Goal: Task Accomplishment & Management: Use online tool/utility

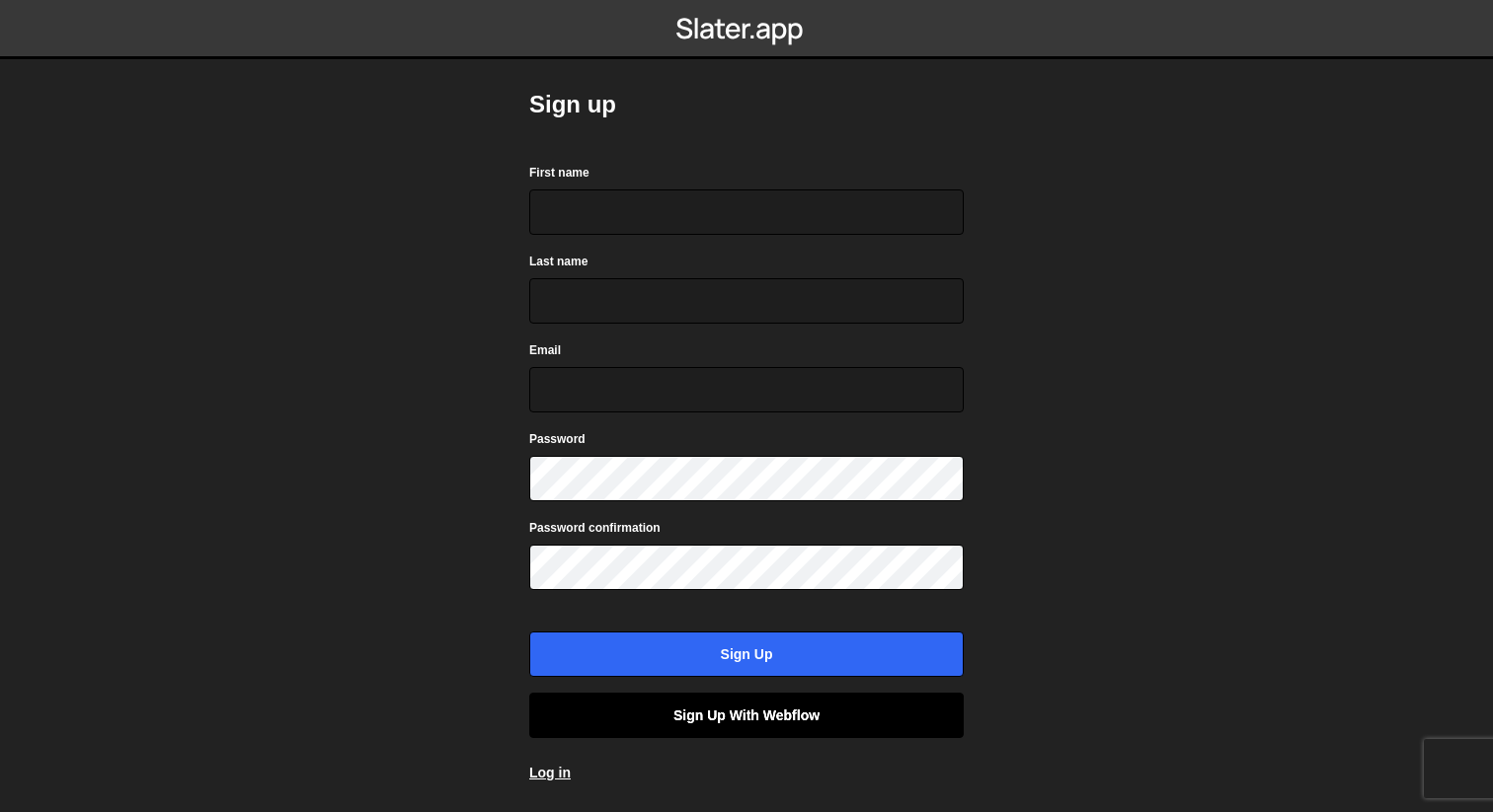
click at [754, 722] on link "Sign up with Webflow" at bounding box center [746, 715] width 434 height 46
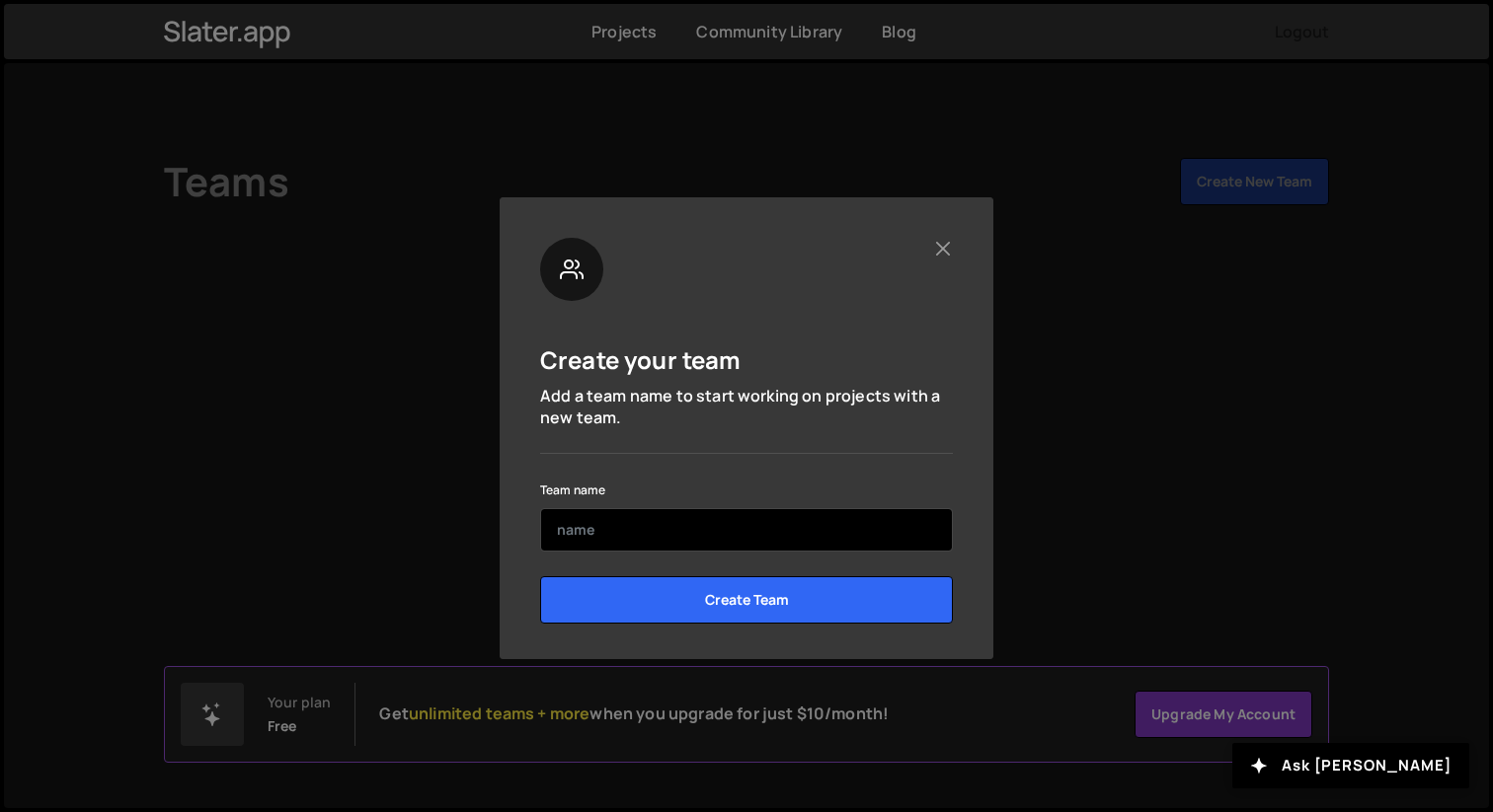
click at [717, 538] on input "text" at bounding box center [746, 530] width 412 height 44
type input "Brijraj"
click at [540, 576] on input "Create Team" at bounding box center [746, 600] width 412 height 48
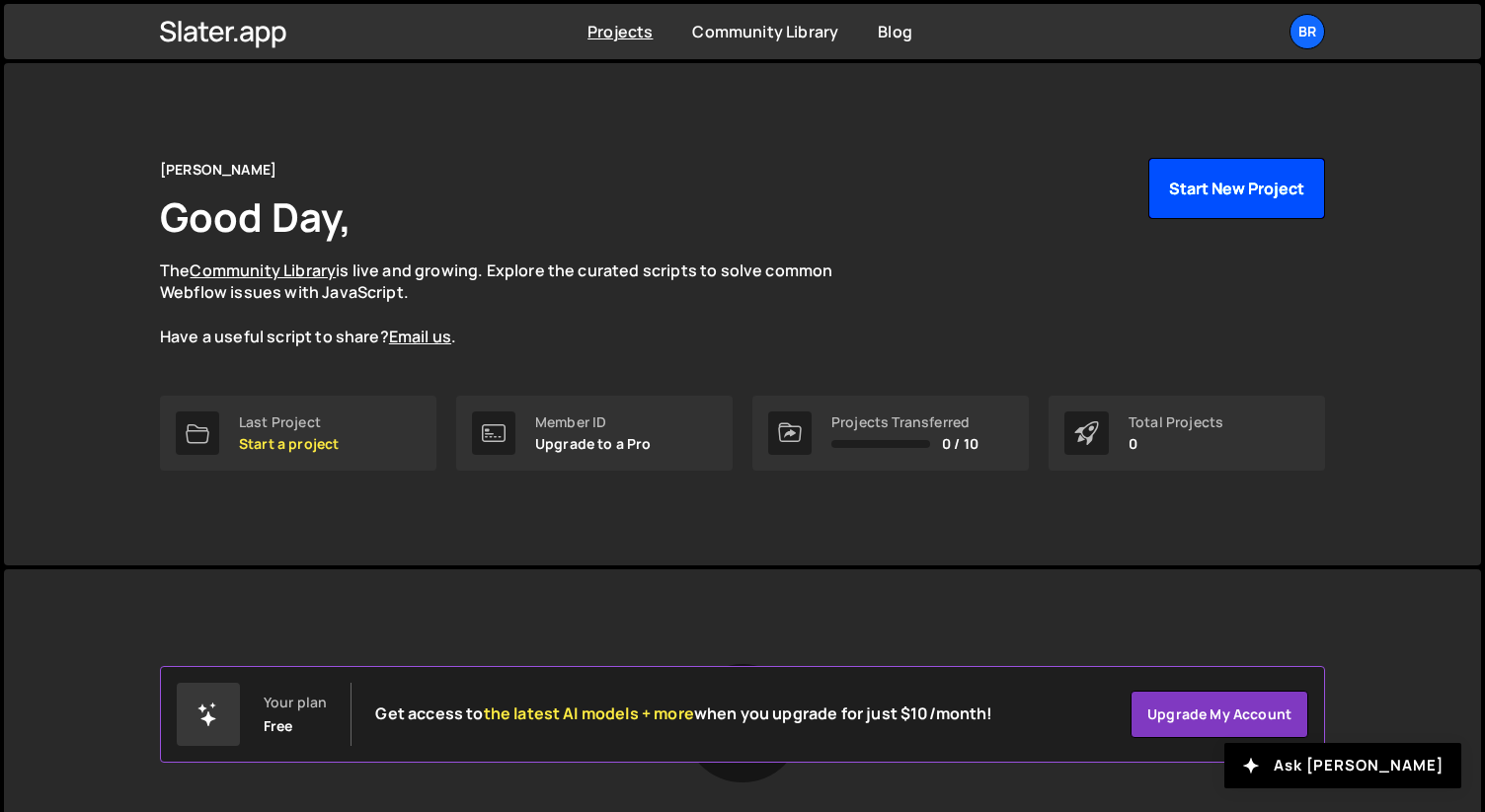
click at [1197, 187] on button "Start New Project" at bounding box center [1236, 188] width 176 height 61
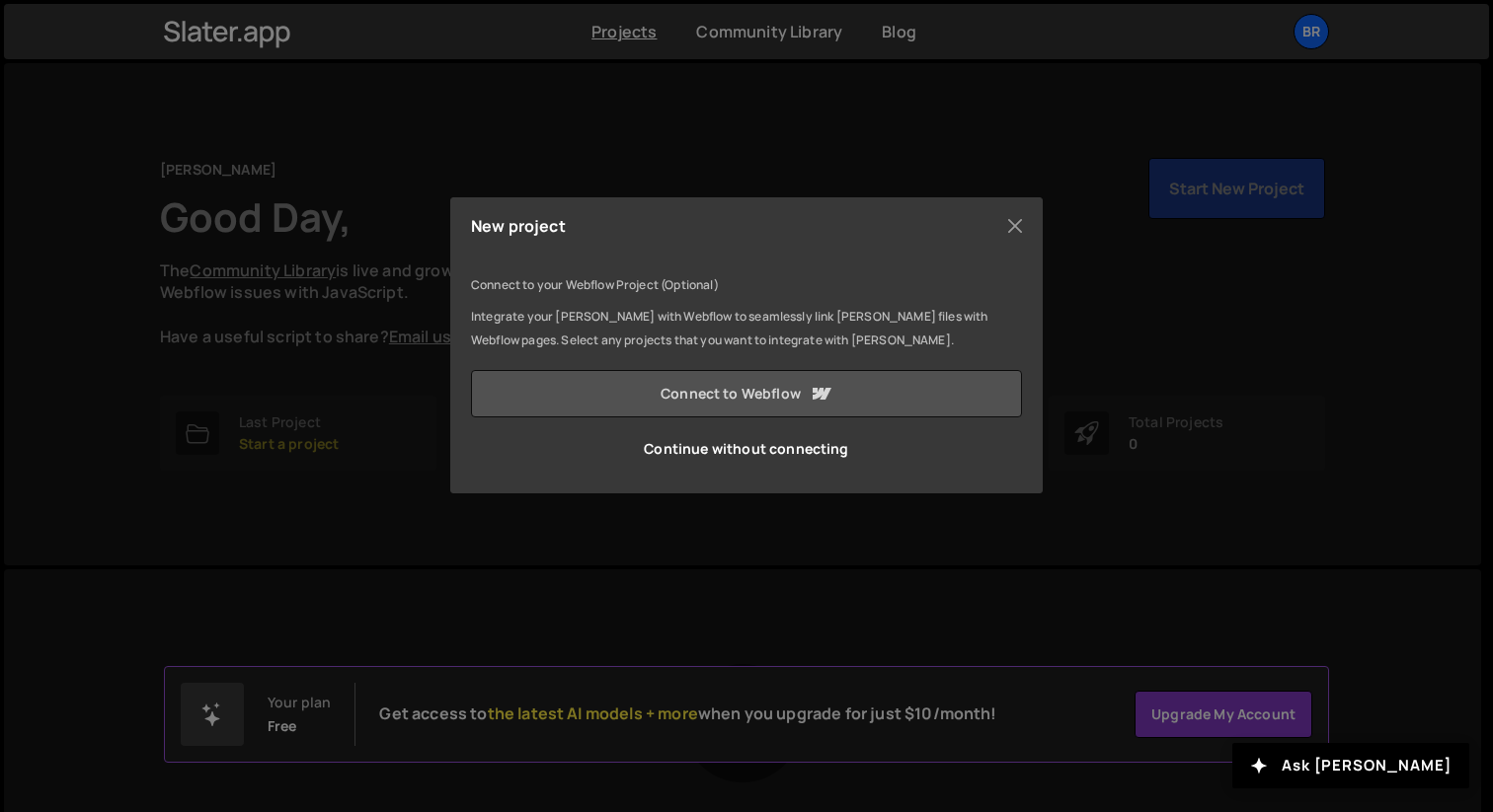
click at [698, 383] on link "Connect to Webflow" at bounding box center [746, 394] width 551 height 48
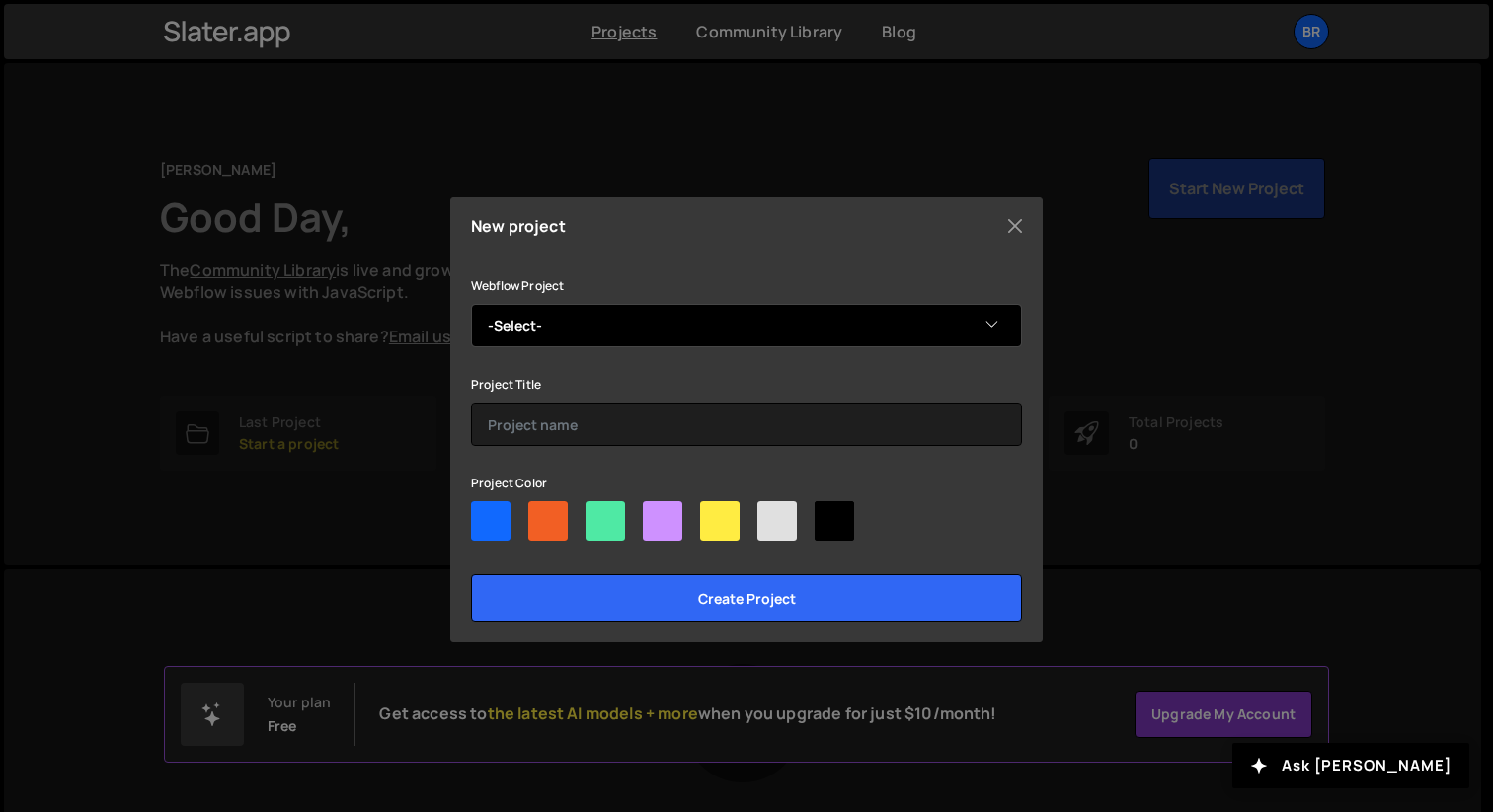
click at [532, 318] on select "-Select- casa pacha" at bounding box center [746, 326] width 551 height 44
select select "68977d94a5d3afb5008302d0"
click at [471, 304] on select "-Select- casa pacha" at bounding box center [746, 326] width 551 height 44
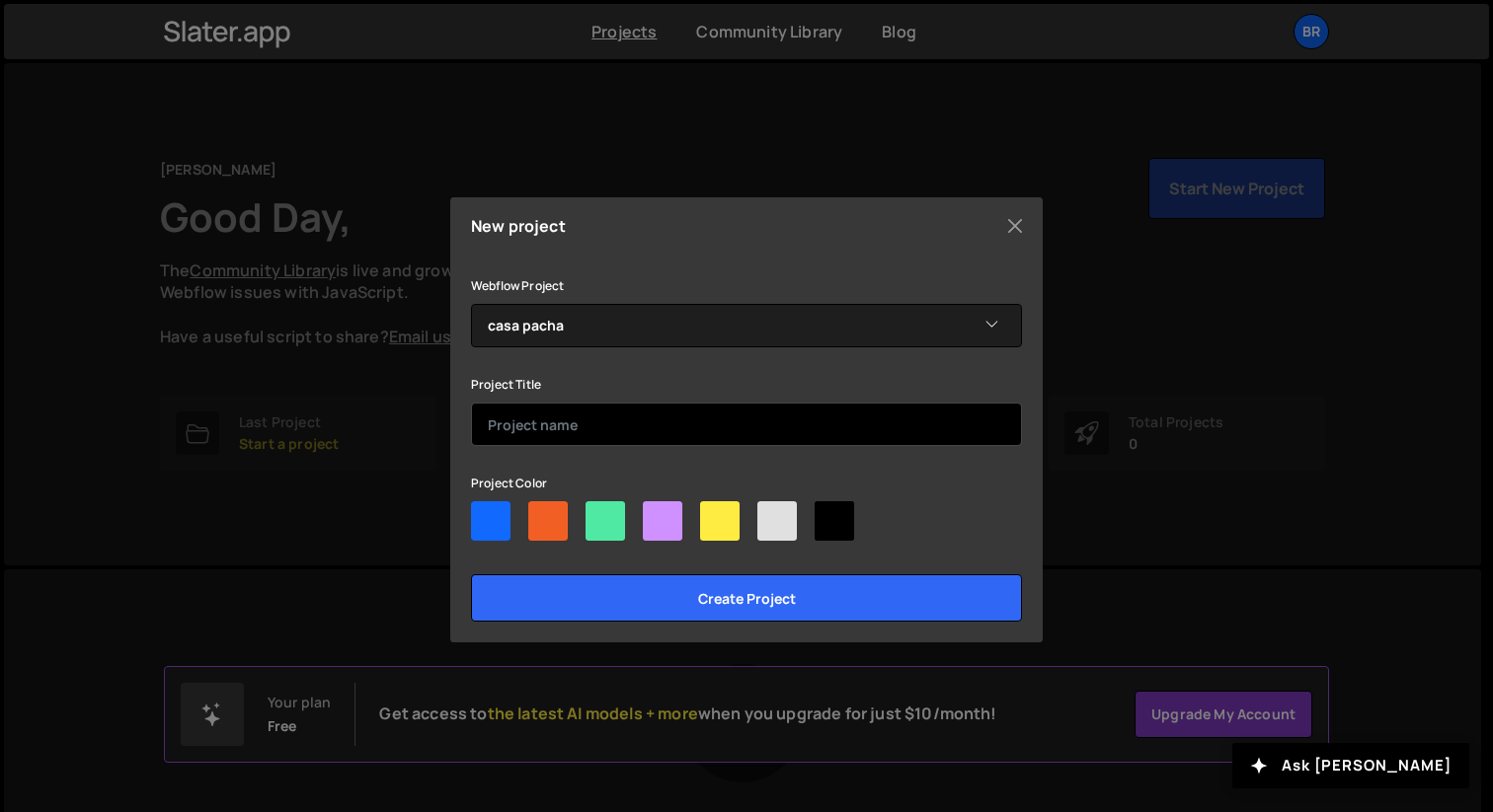
click at [538, 404] on input "text" at bounding box center [746, 425] width 551 height 44
type input "Casa Pacha"
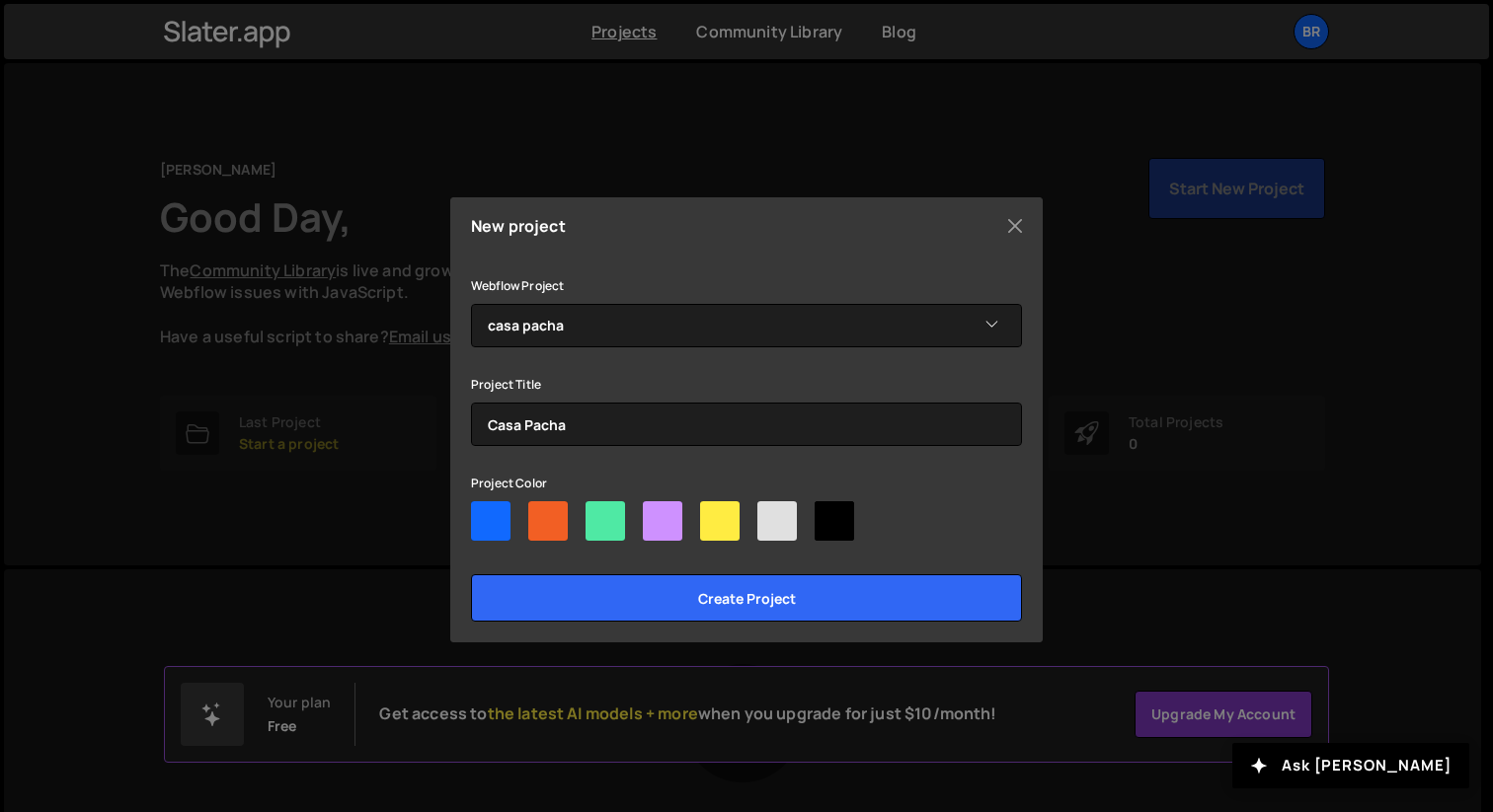
click at [505, 513] on div at bounding box center [490, 521] width 40 height 40
click at [483, 513] on input"] "radio" at bounding box center [477, 507] width 13 height 13
radio input"] "true"
click at [842, 508] on div at bounding box center [834, 521] width 40 height 40
click at [827, 508] on input"] "radio" at bounding box center [820, 507] width 13 height 13
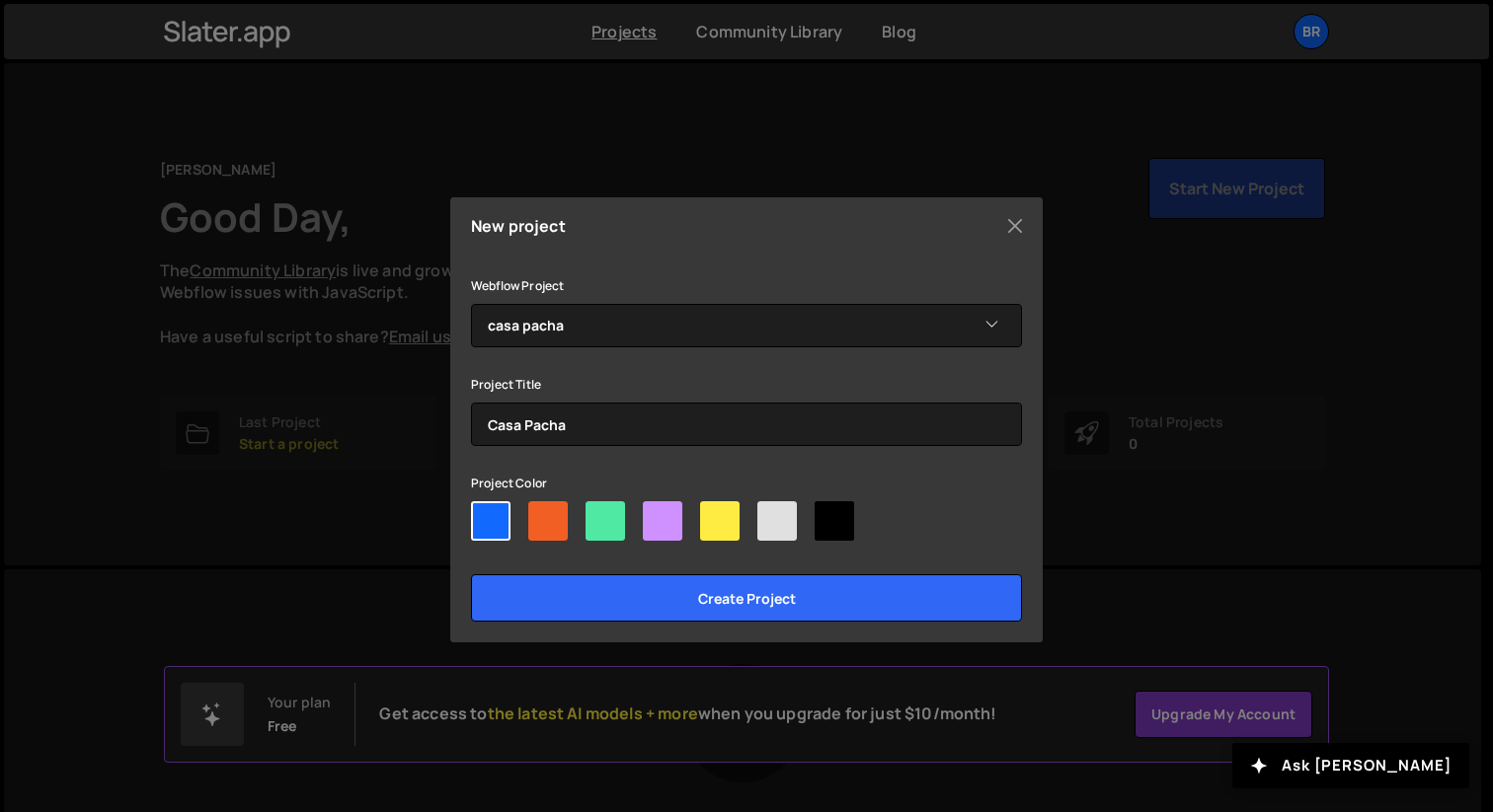
radio input"] "true"
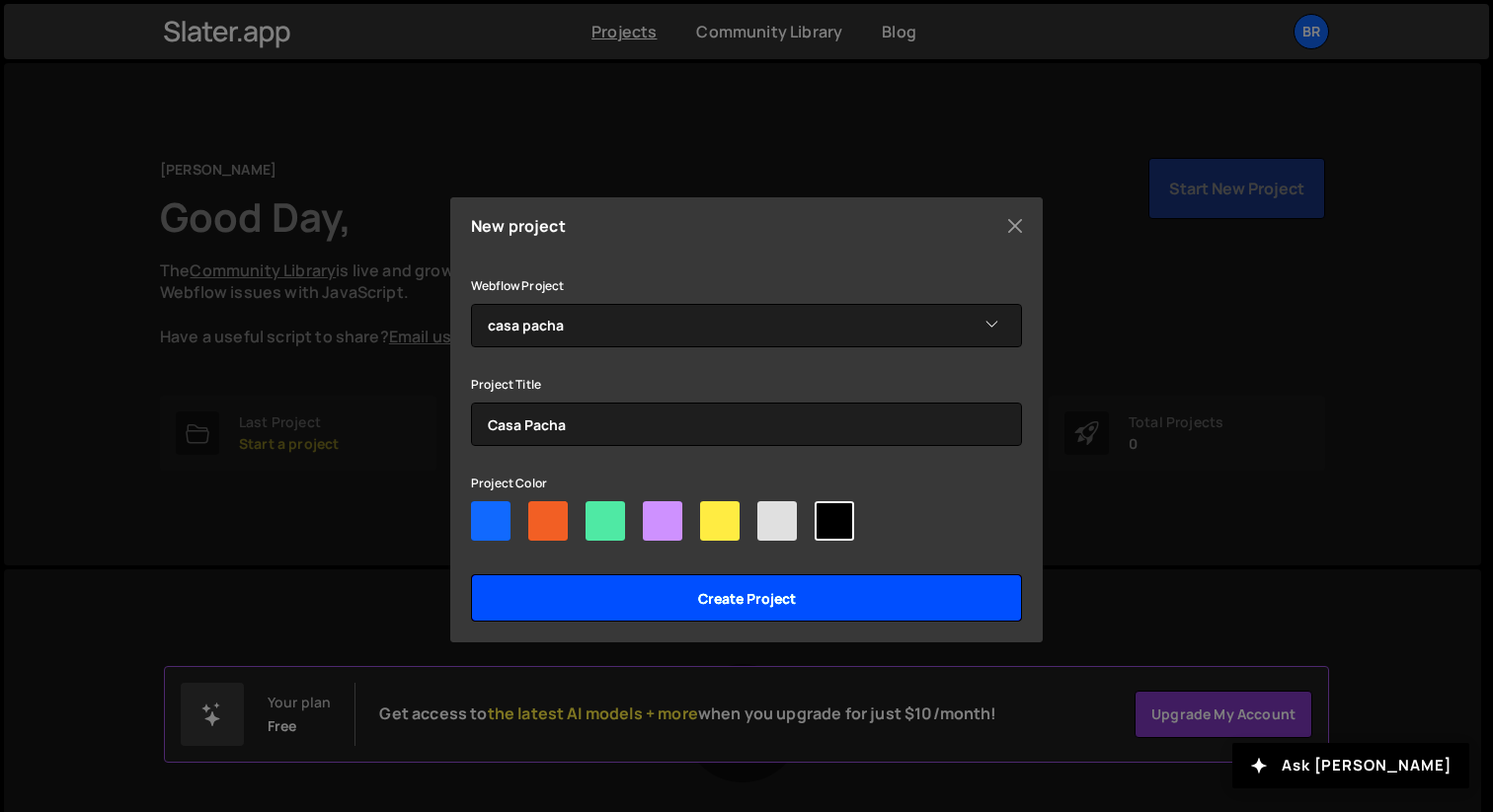
click at [770, 611] on input "Create project" at bounding box center [746, 598] width 551 height 48
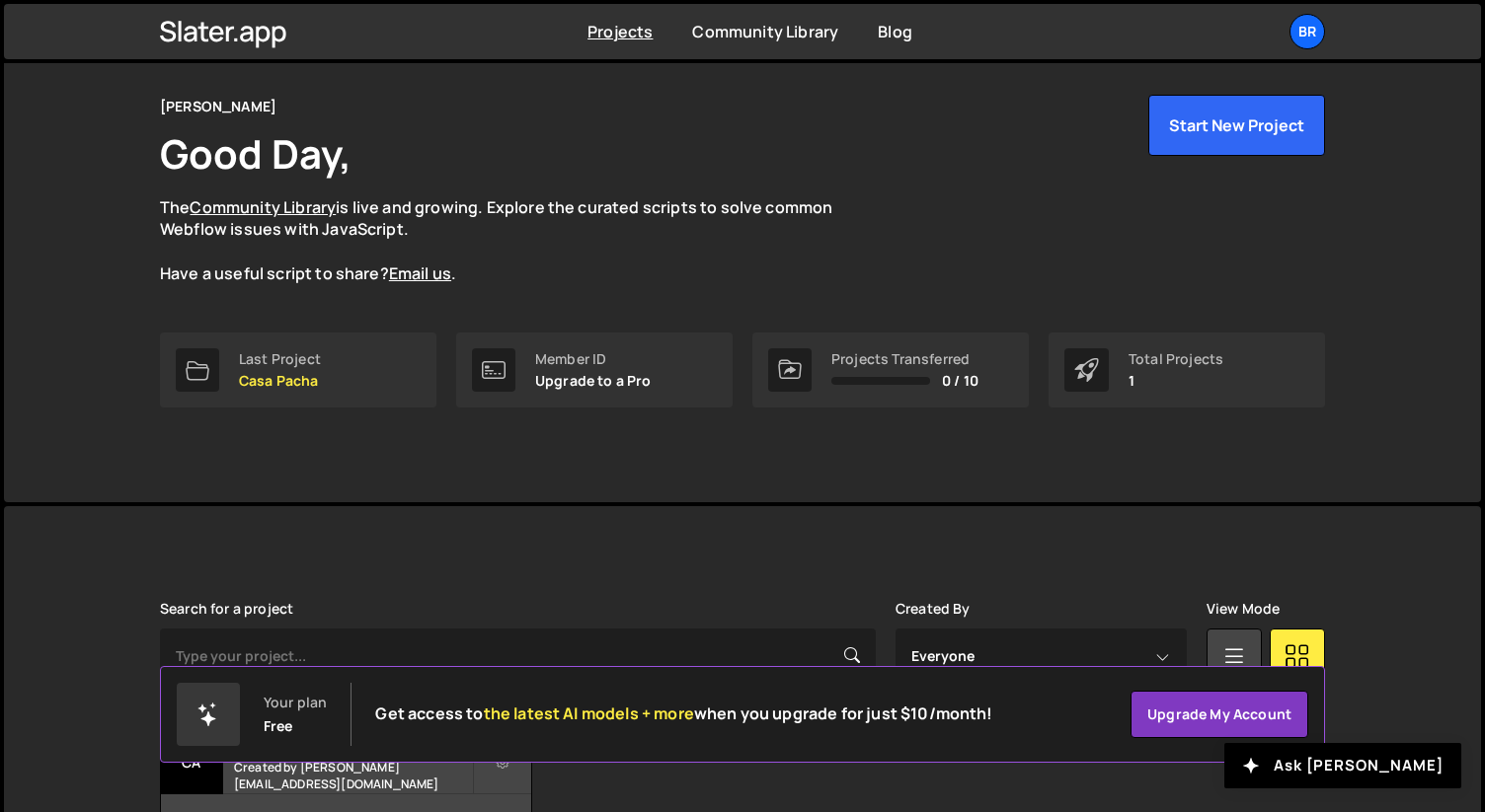
scroll to position [66, 0]
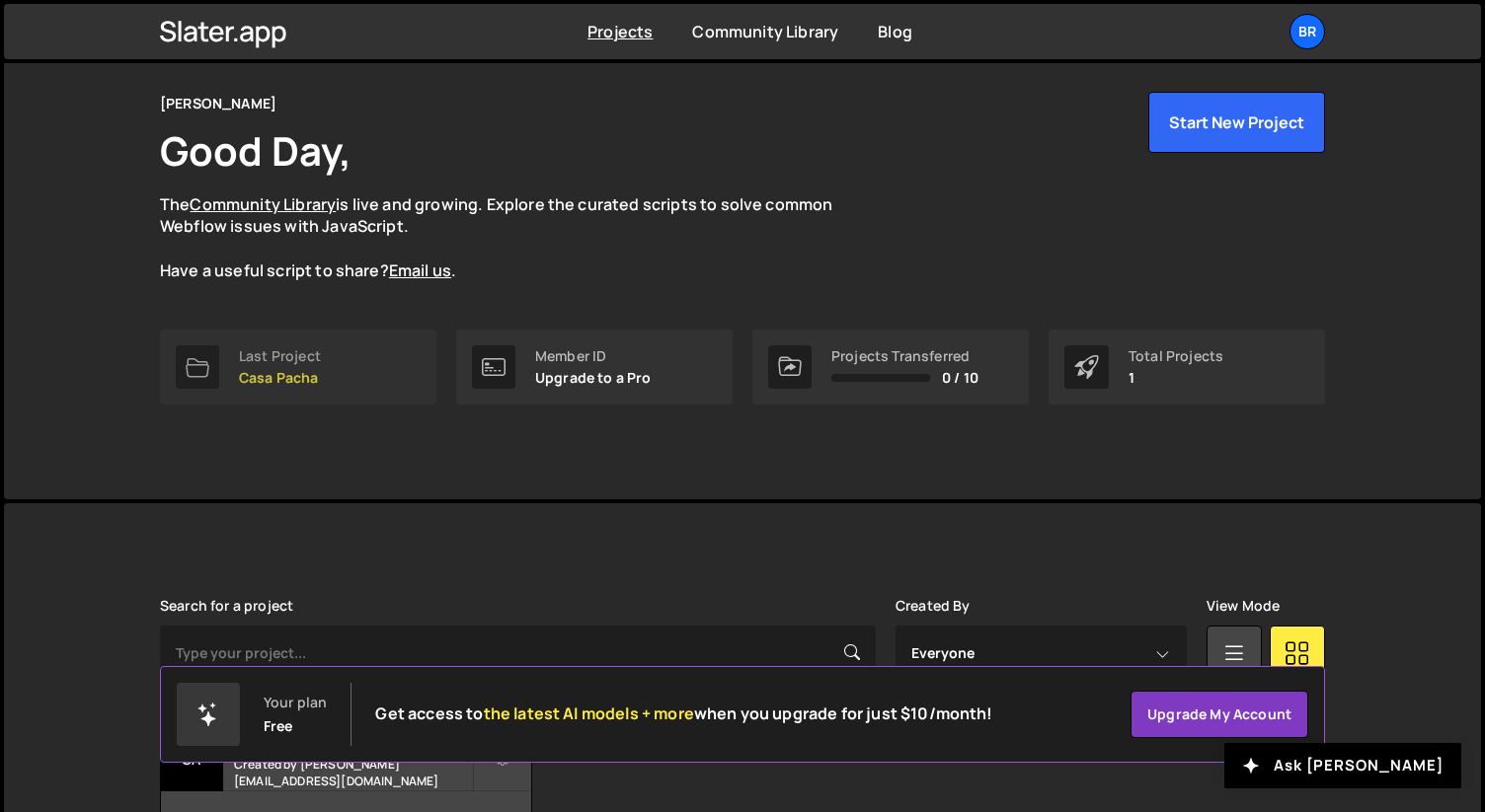
click at [339, 331] on link "Last Project Casa Pacha" at bounding box center [297, 367] width 276 height 75
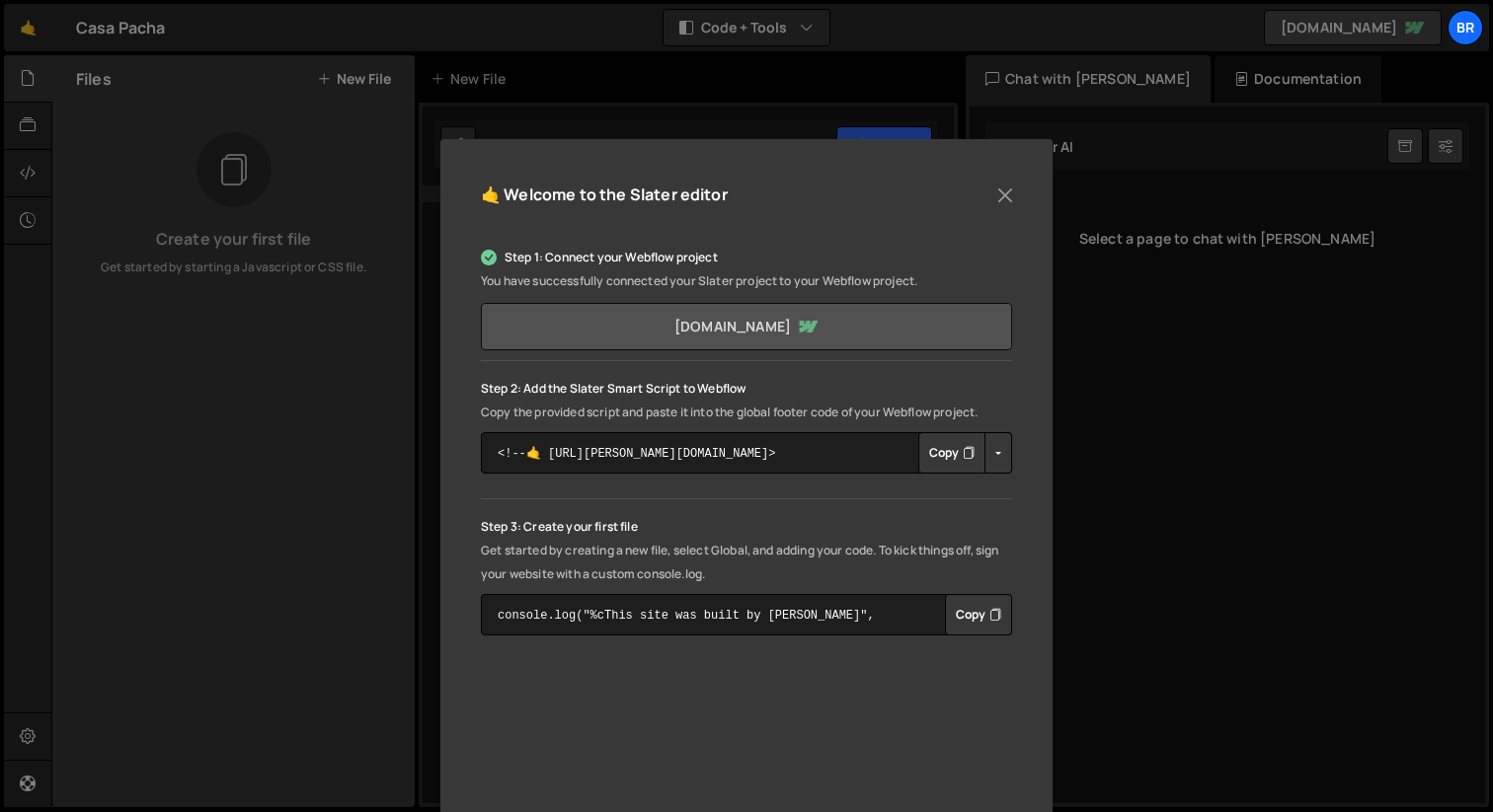
scroll to position [106, 0]
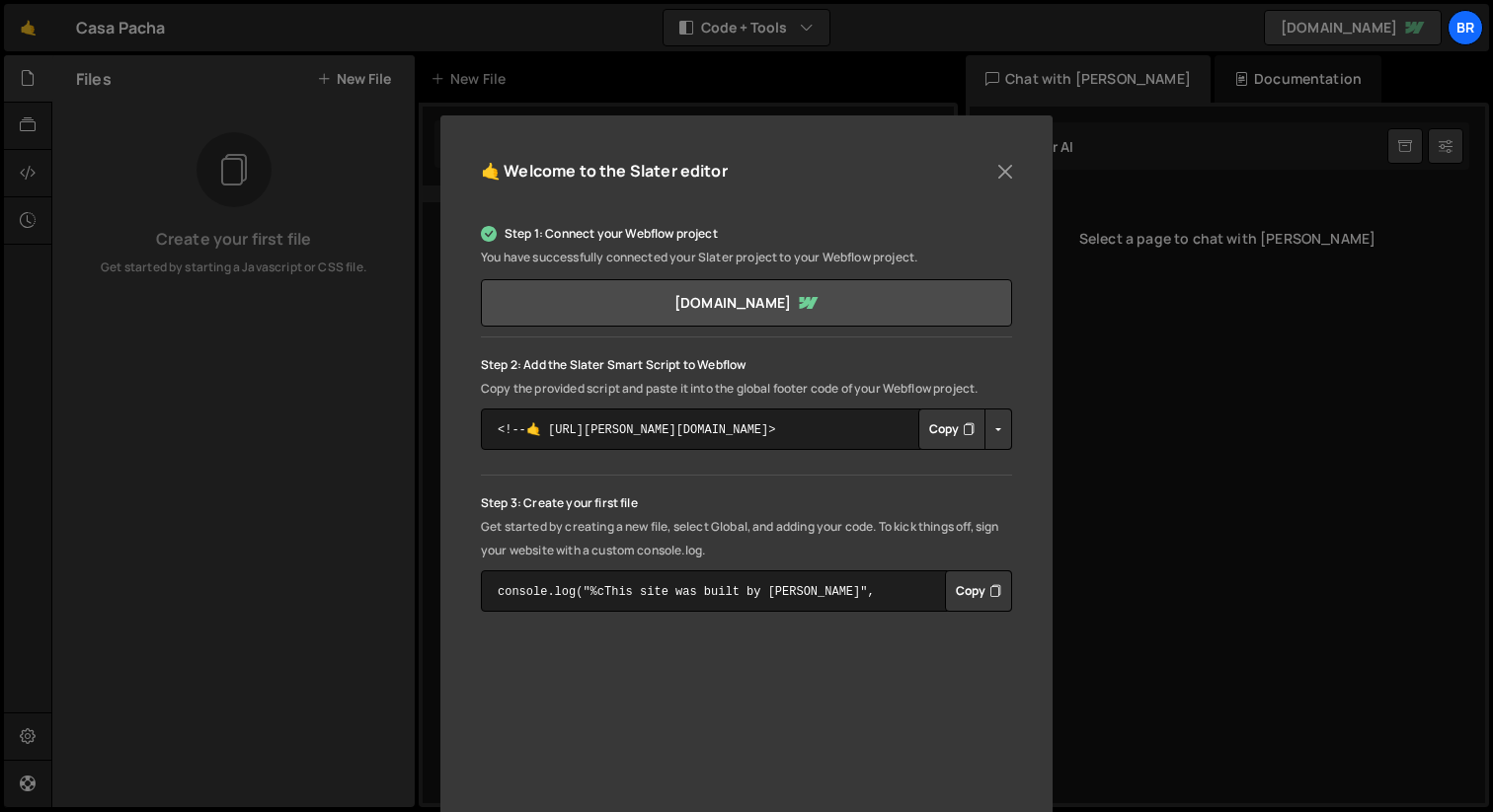
click at [962, 425] on icon "Button group with nested dropdown" at bounding box center [968, 429] width 12 height 20
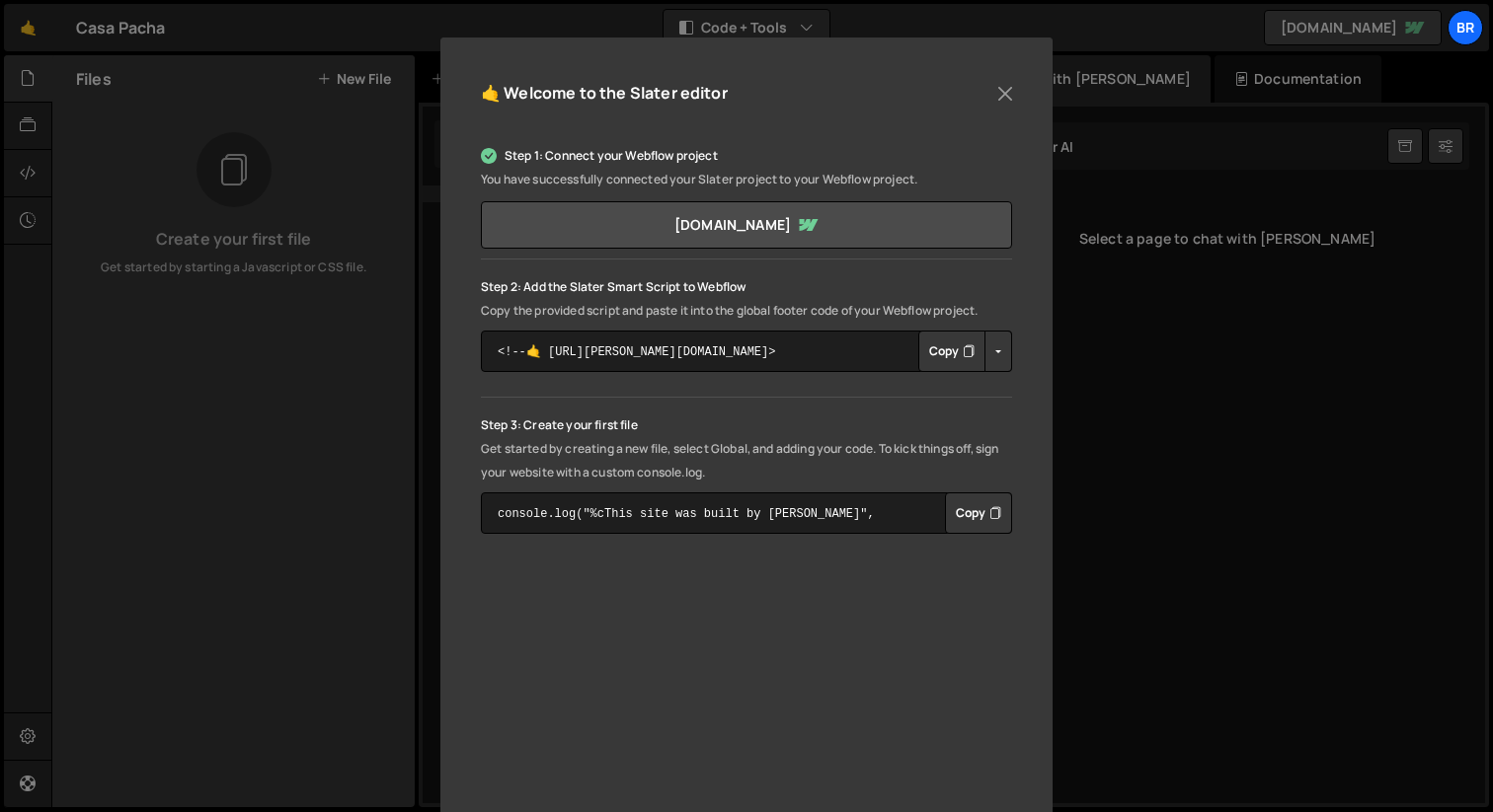
scroll to position [208, 0]
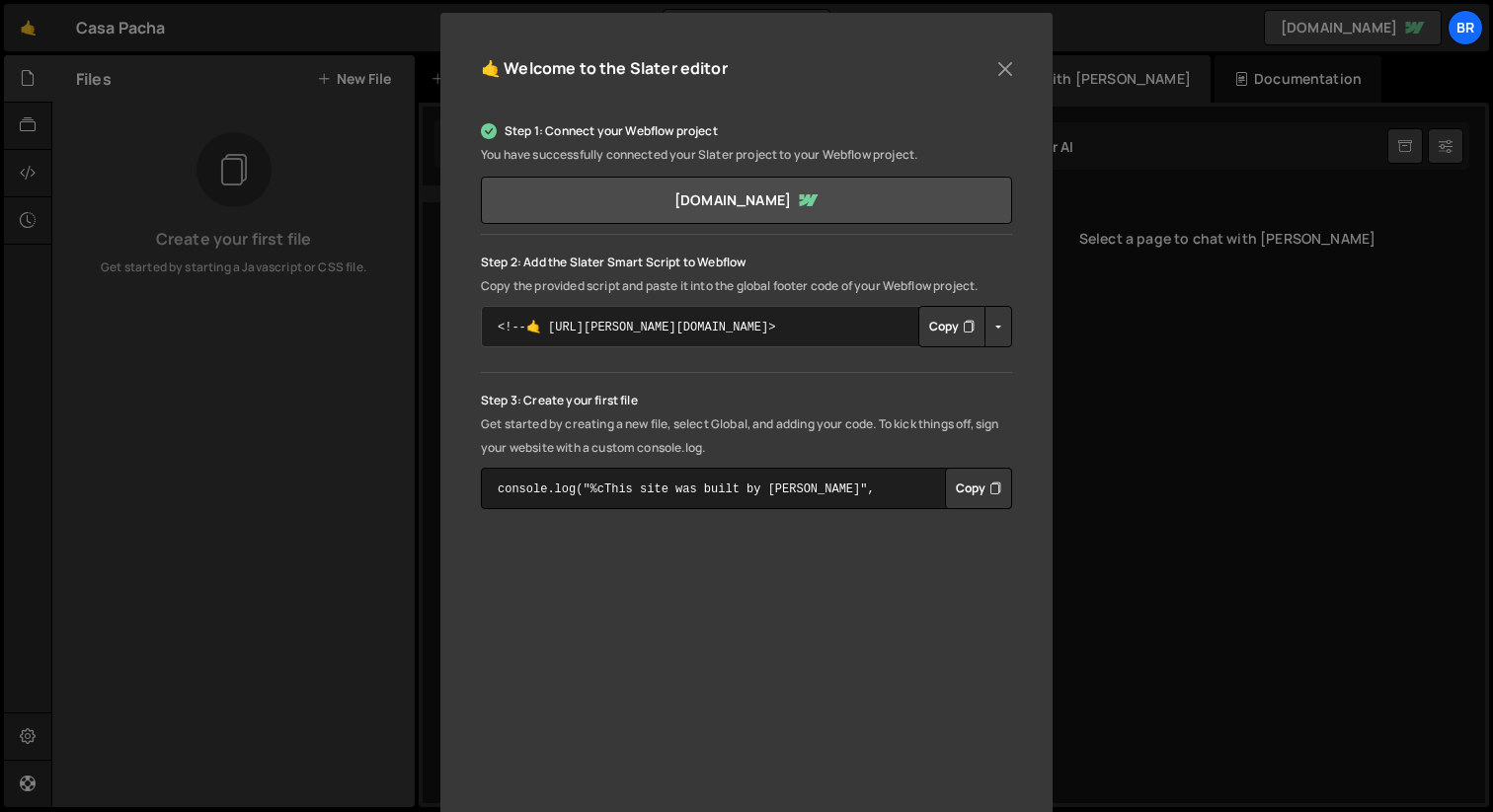
click at [606, 335] on textarea "<!--🤙 [URL][PERSON_NAME][DOMAIN_NAME]> <script>document.addEventListener("DOMCo…" at bounding box center [746, 327] width 531 height 42
click at [801, 325] on textarea "<!--🤙 [URL][PERSON_NAME][DOMAIN_NAME]> <script>document.addEventListener("DOMCo…" at bounding box center [746, 327] width 531 height 42
click at [930, 319] on button "Copy" at bounding box center [952, 327] width 67 height 42
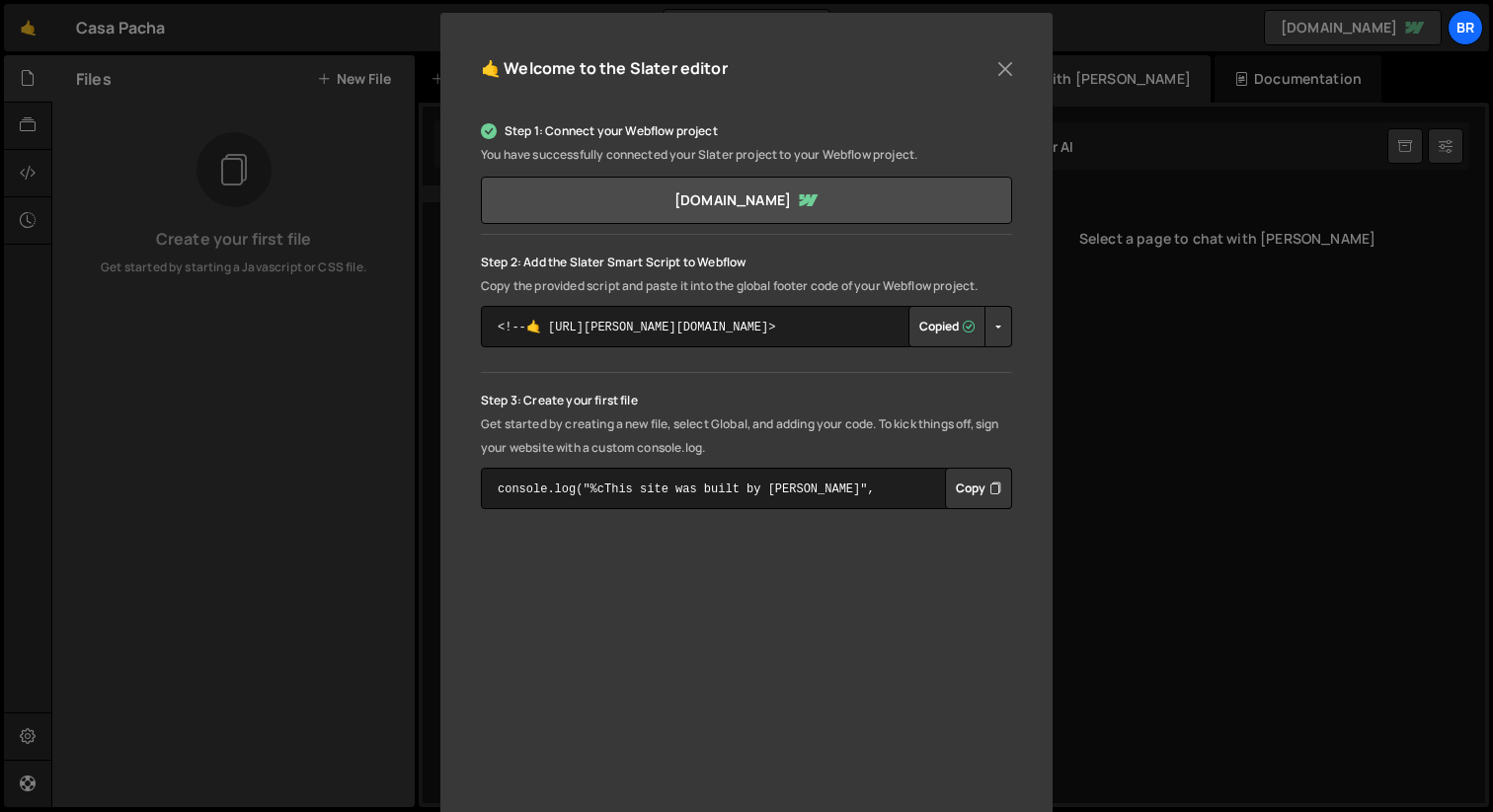
click at [937, 320] on button "Copied" at bounding box center [947, 327] width 77 height 42
click at [937, 320] on button "Copy" at bounding box center [952, 327] width 67 height 42
click at [783, 200] on link "[DOMAIN_NAME]" at bounding box center [746, 200] width 531 height 48
click at [924, 325] on button "Copy" at bounding box center [952, 327] width 67 height 42
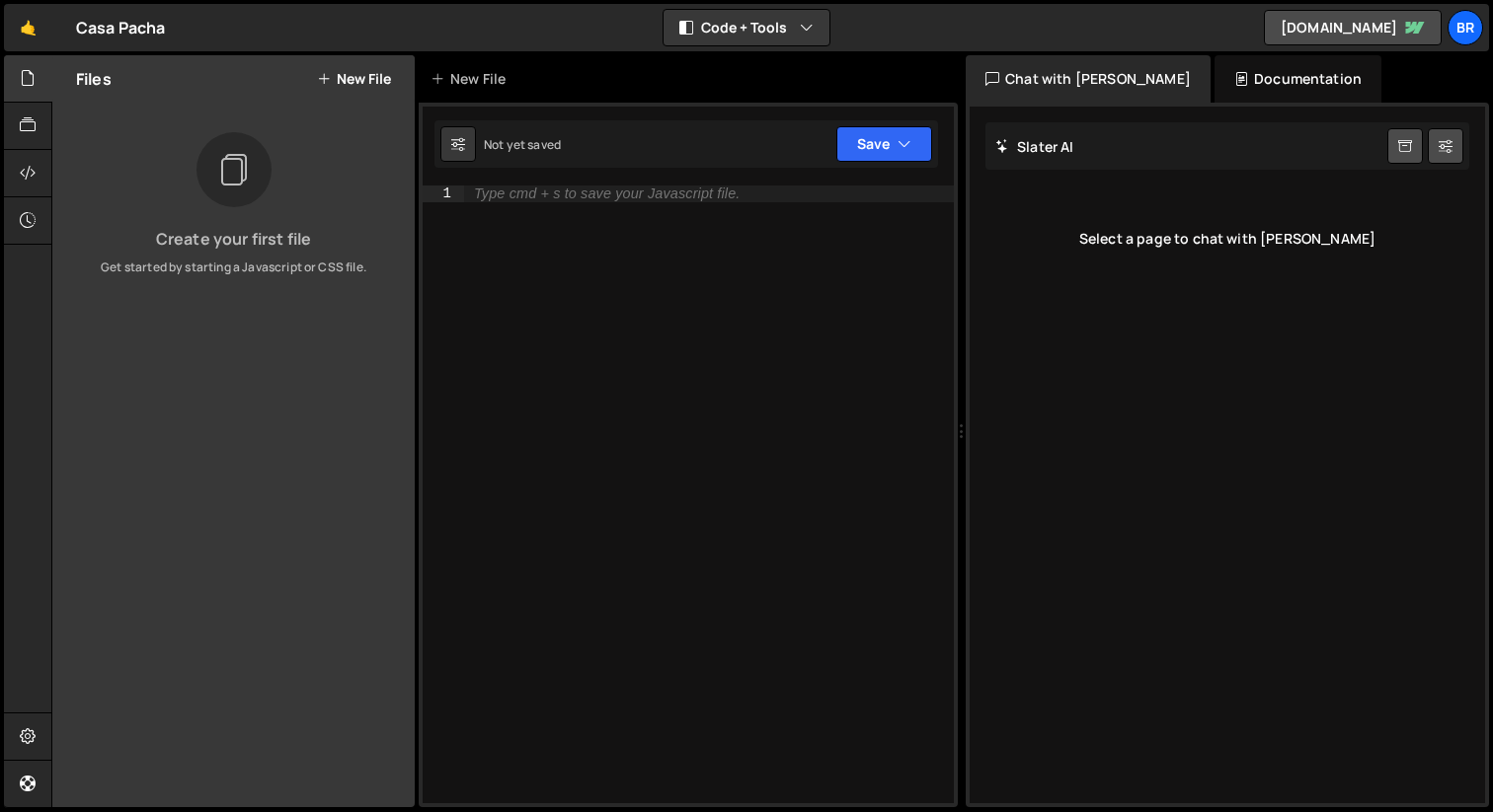
click at [655, 257] on div "Type cmd + s to save your Javascript file." at bounding box center [708, 510] width 489 height 651
paste textarea "<script>"
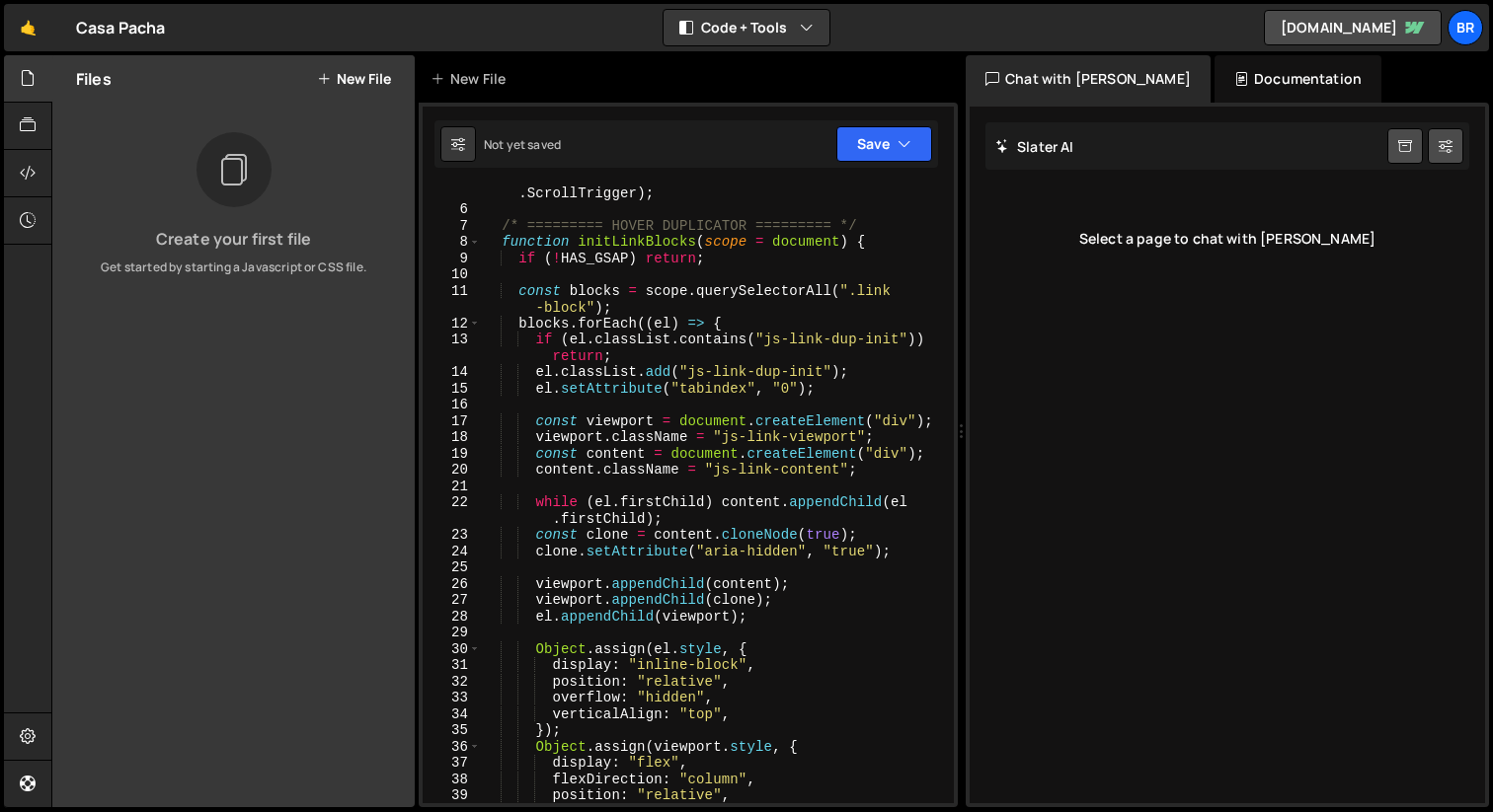
scroll to position [0, 0]
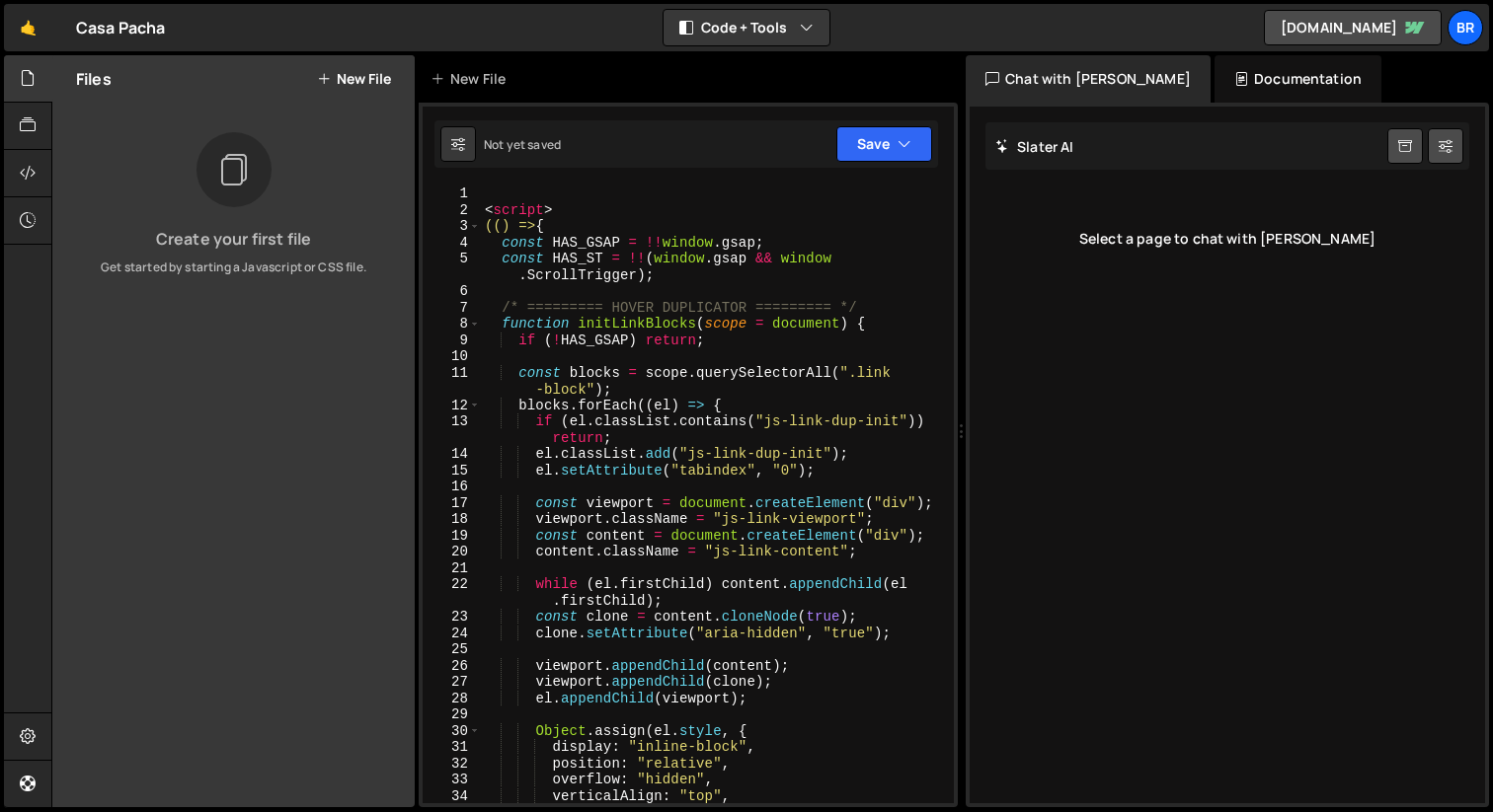
click at [614, 208] on div "< script > (() => { const HAS_GSAP = !! window . gsap ; const HAS_ST = !! ( win…" at bounding box center [712, 510] width 465 height 651
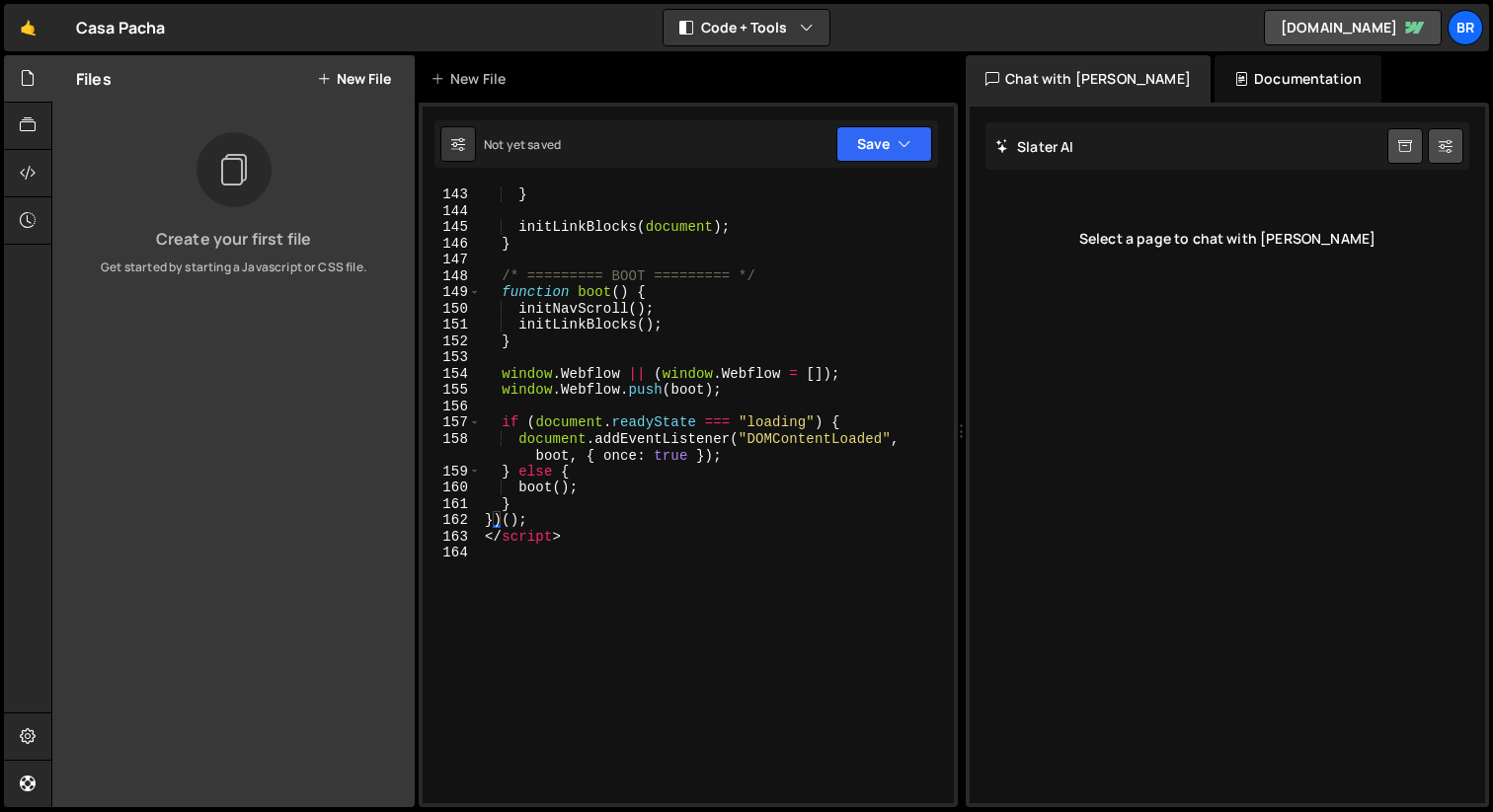
scroll to position [2694, 0]
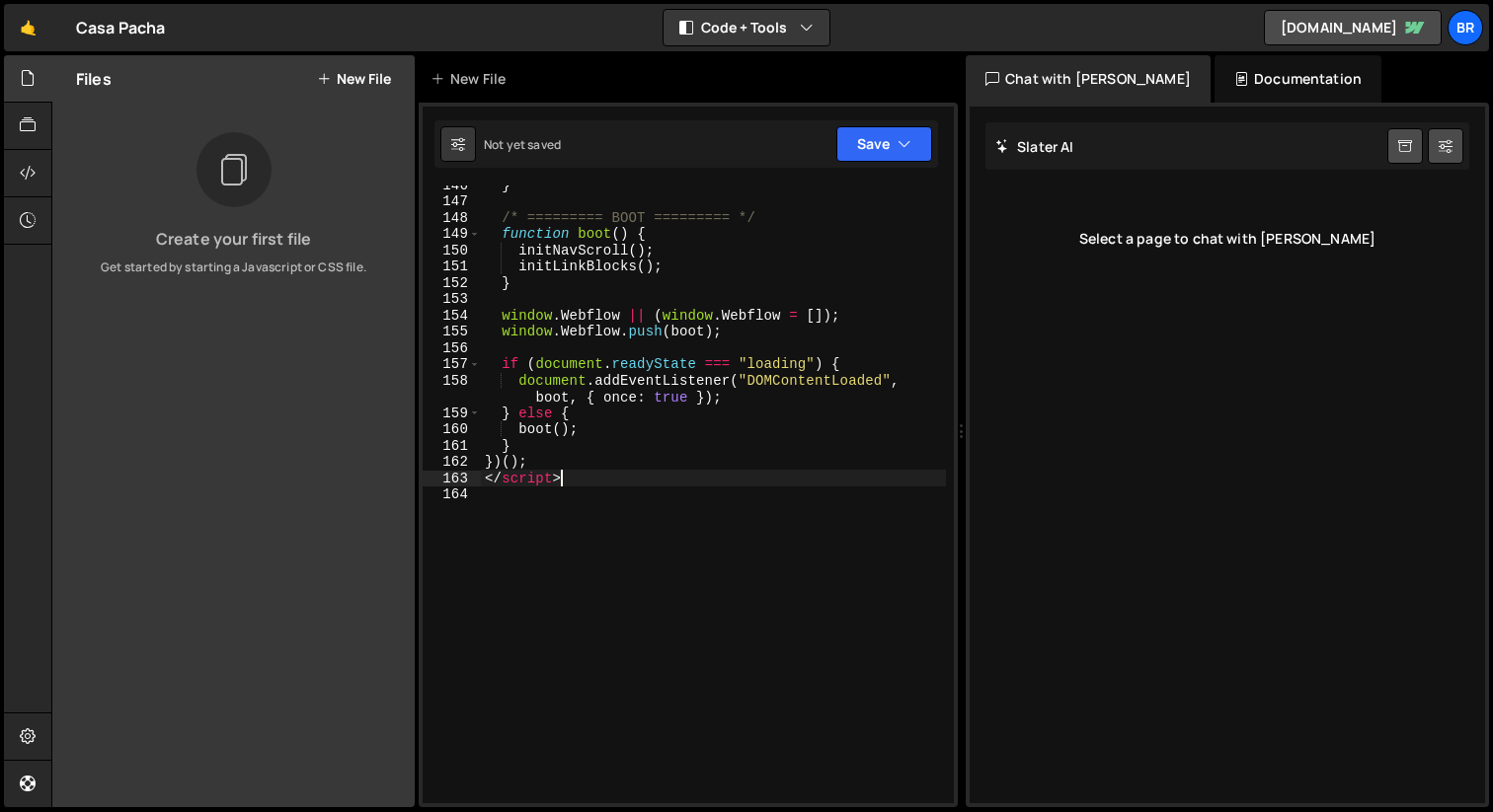
click at [576, 478] on div "} /* ========= BOOT ========= */ function boot ( ) { initNavScroll ( ) ; initLi…" at bounding box center [712, 501] width 465 height 651
type textarea "</script>"
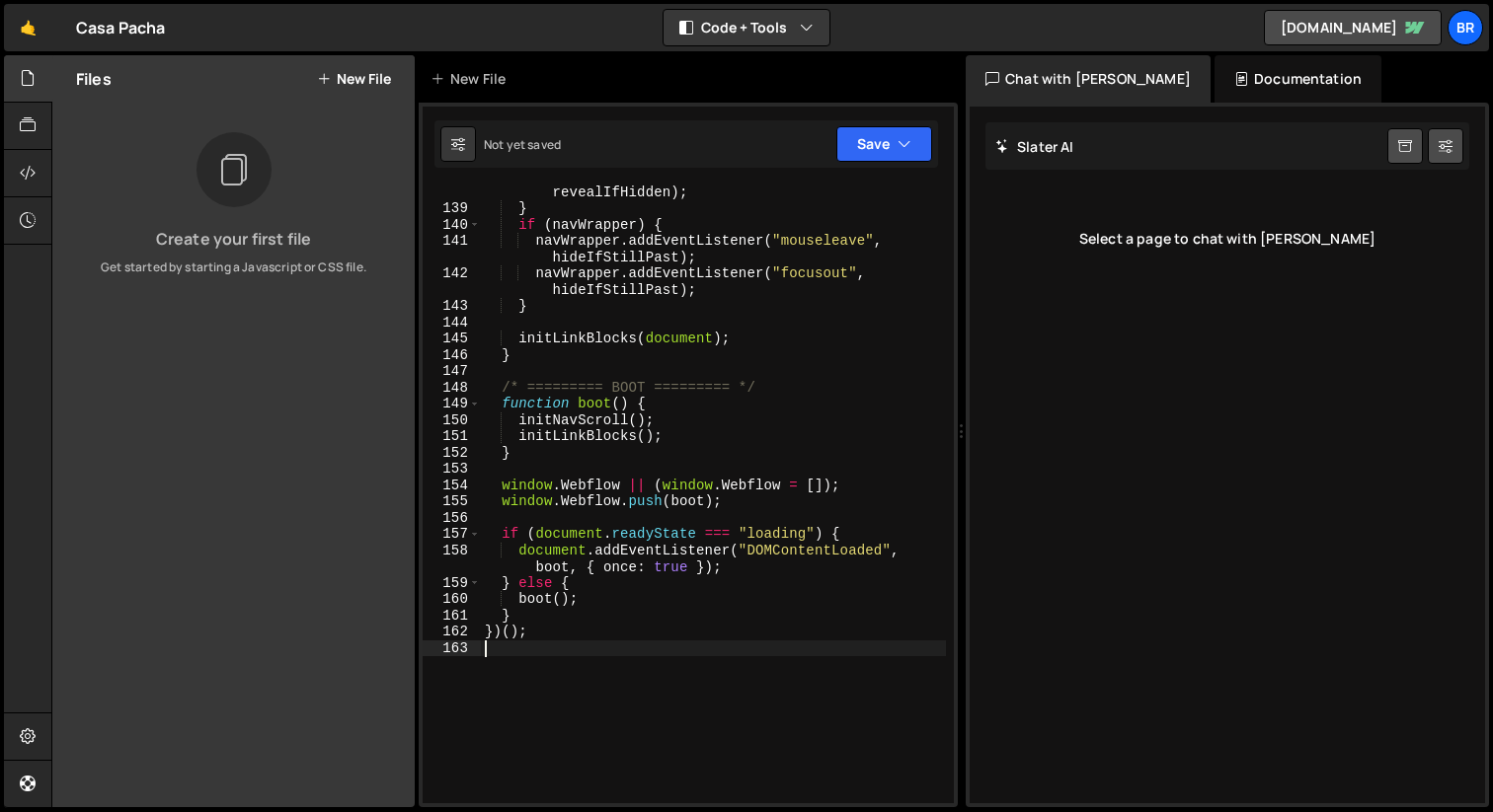
scroll to position [2496, 0]
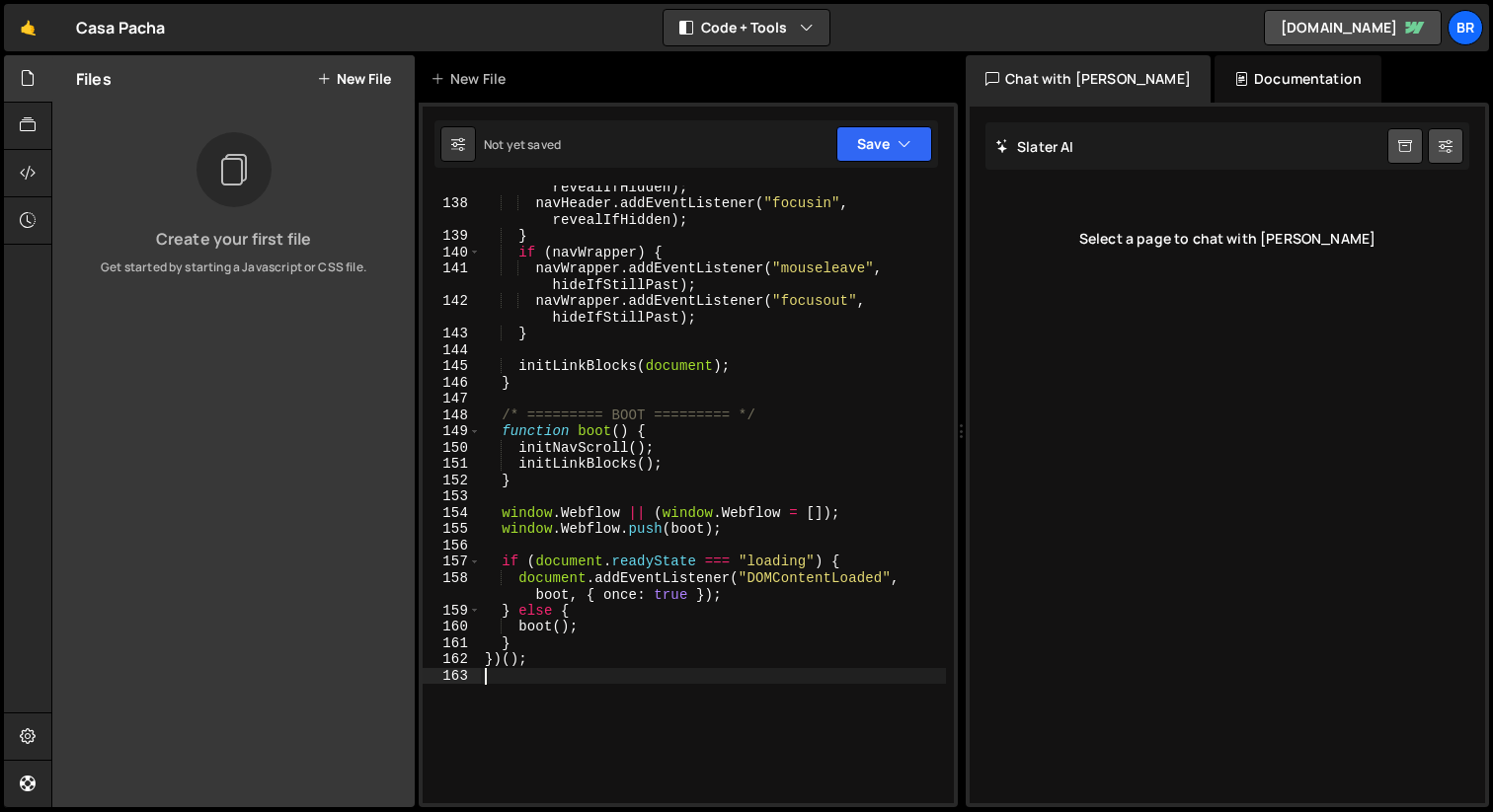
click at [849, 119] on div "137 138 139 140 141 142 143 144 145 146 147 148 149 150 151 152 153 154 155 156…" at bounding box center [688, 455] width 539 height 704
click at [849, 131] on button "Save" at bounding box center [884, 145] width 96 height 36
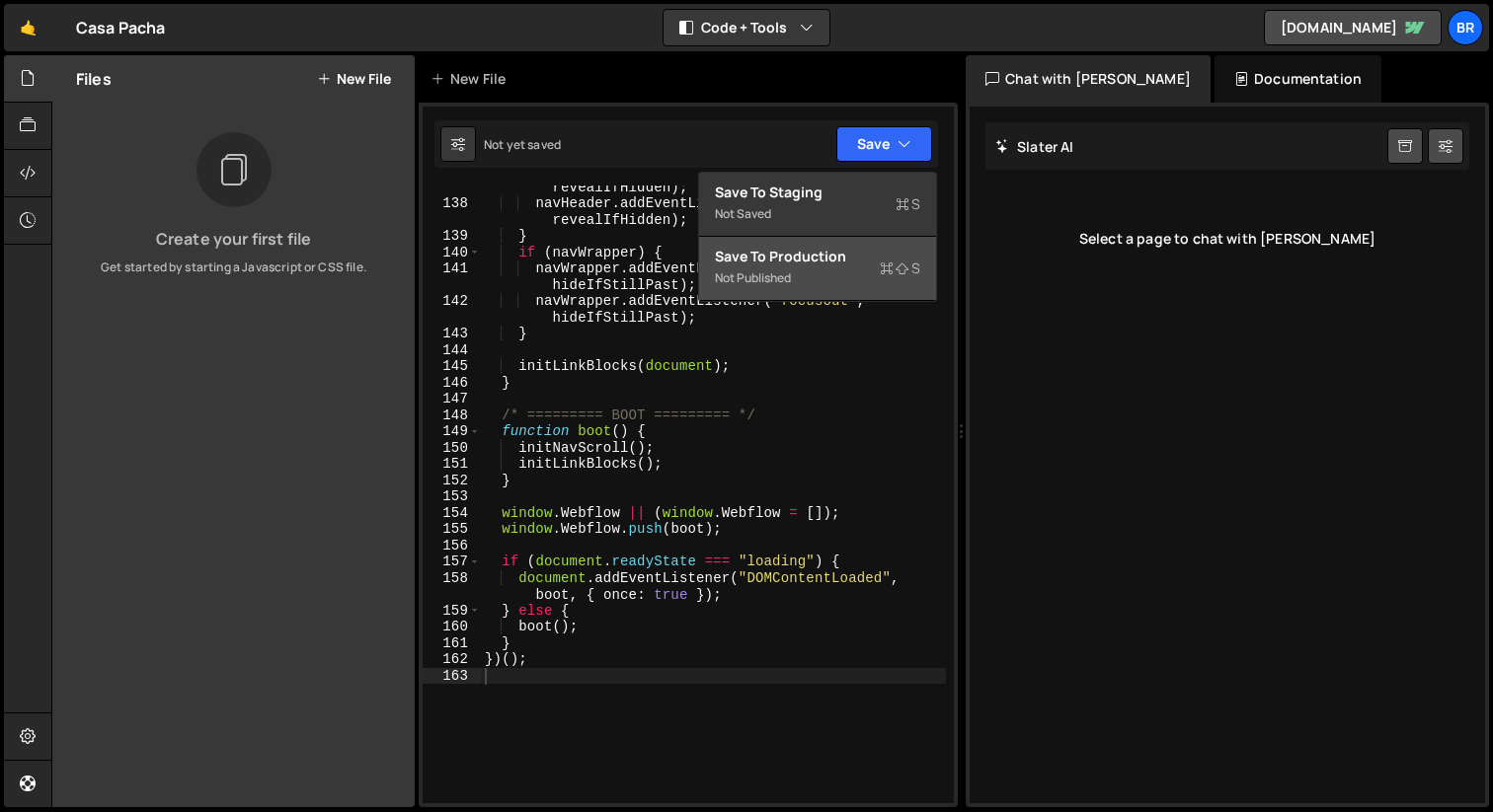
click at [798, 261] on div "Save to Production S" at bounding box center [816, 256] width 205 height 20
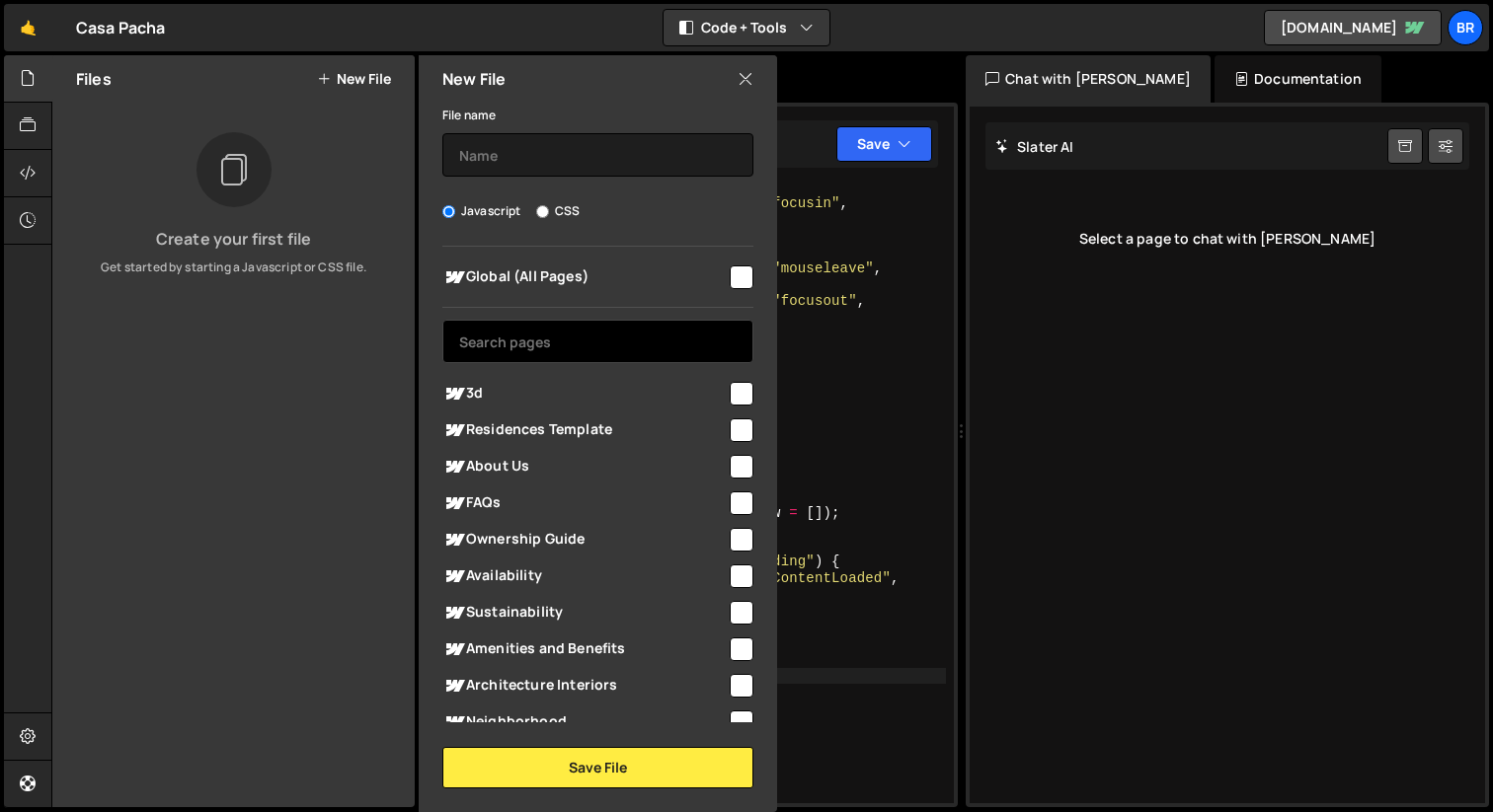
click at [539, 340] on input "text" at bounding box center [597, 342] width 311 height 44
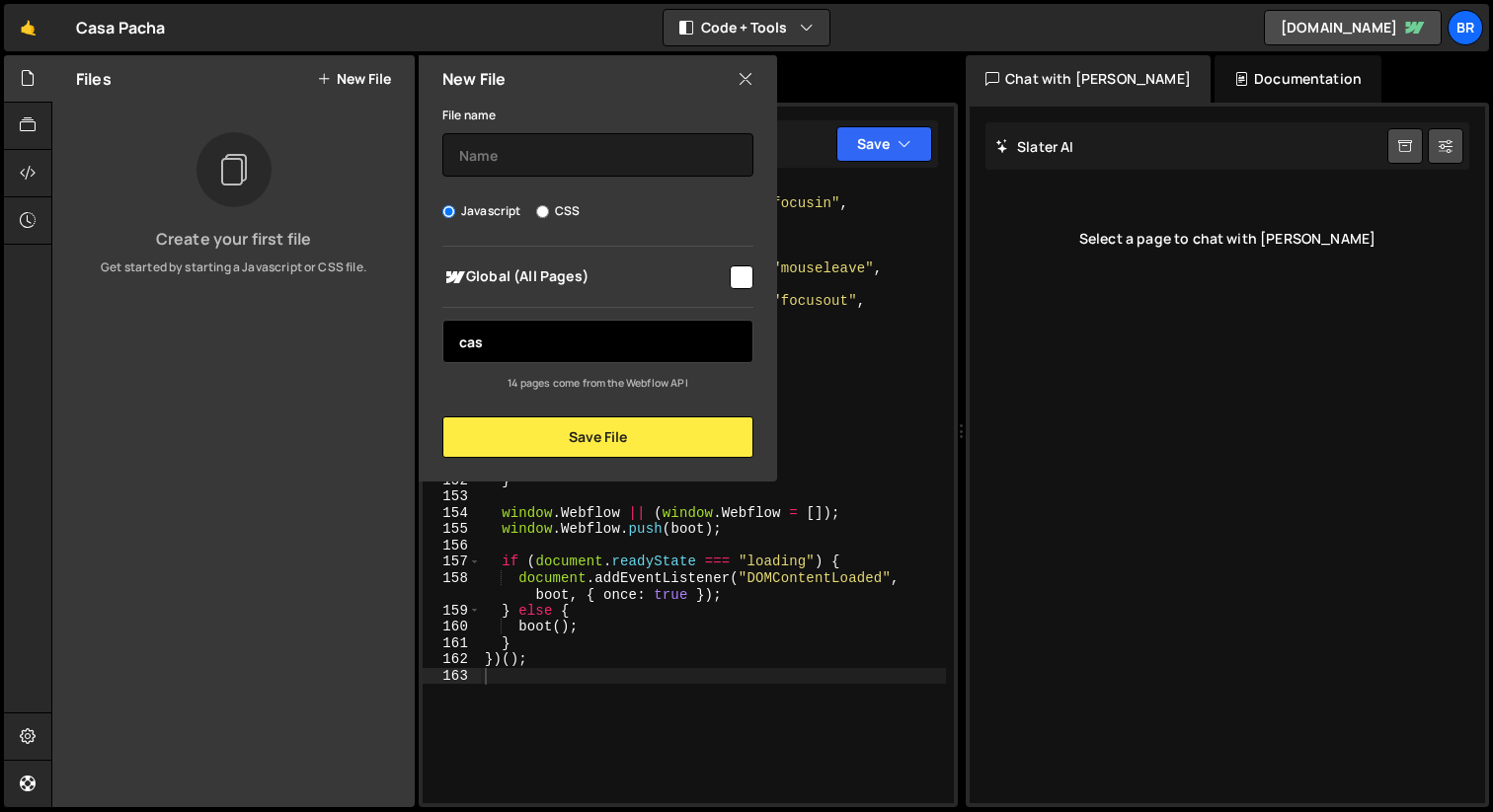
click at [539, 340] on input "cas" at bounding box center [597, 342] width 311 height 44
type input "c"
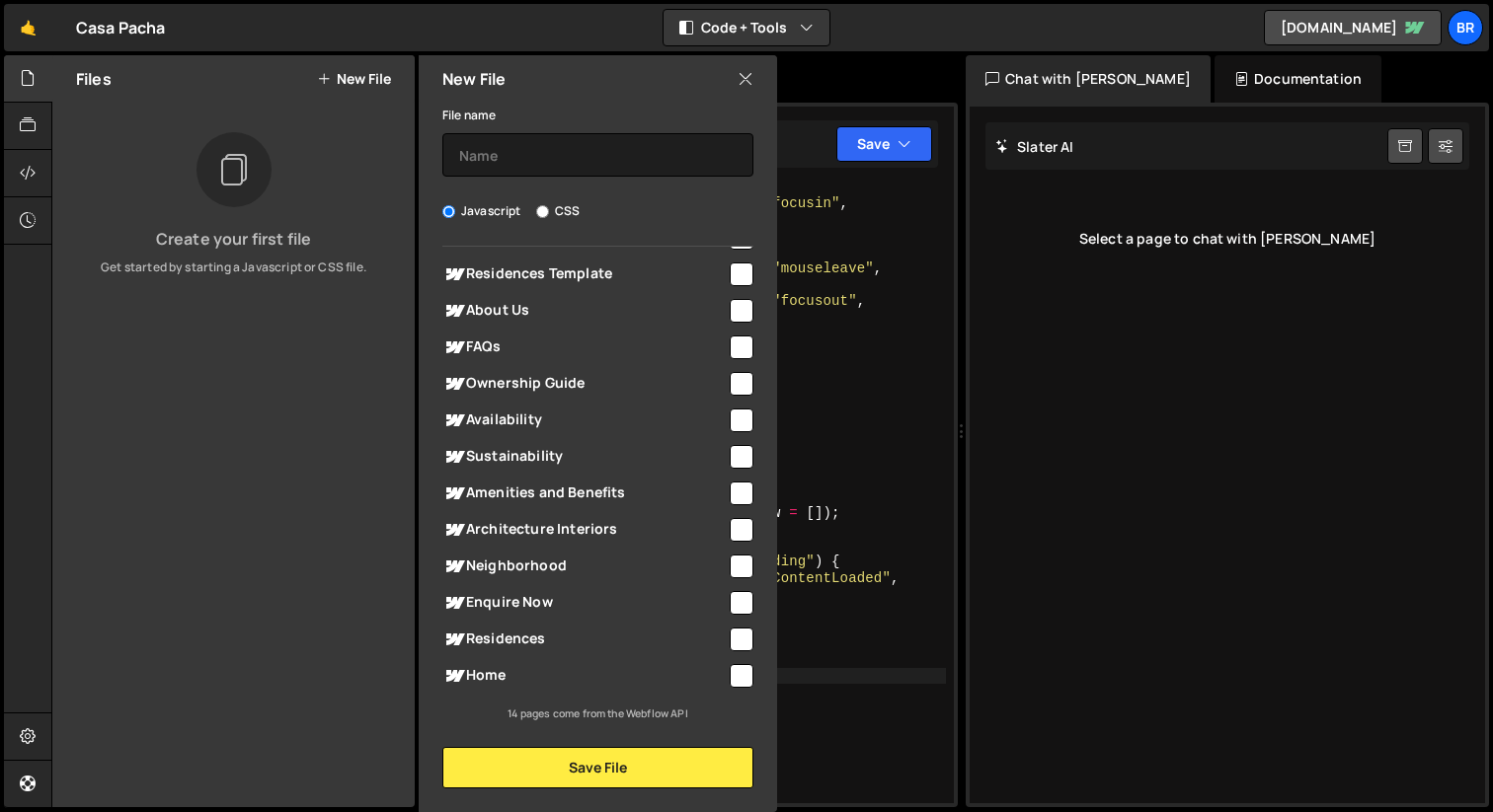
scroll to position [0, 0]
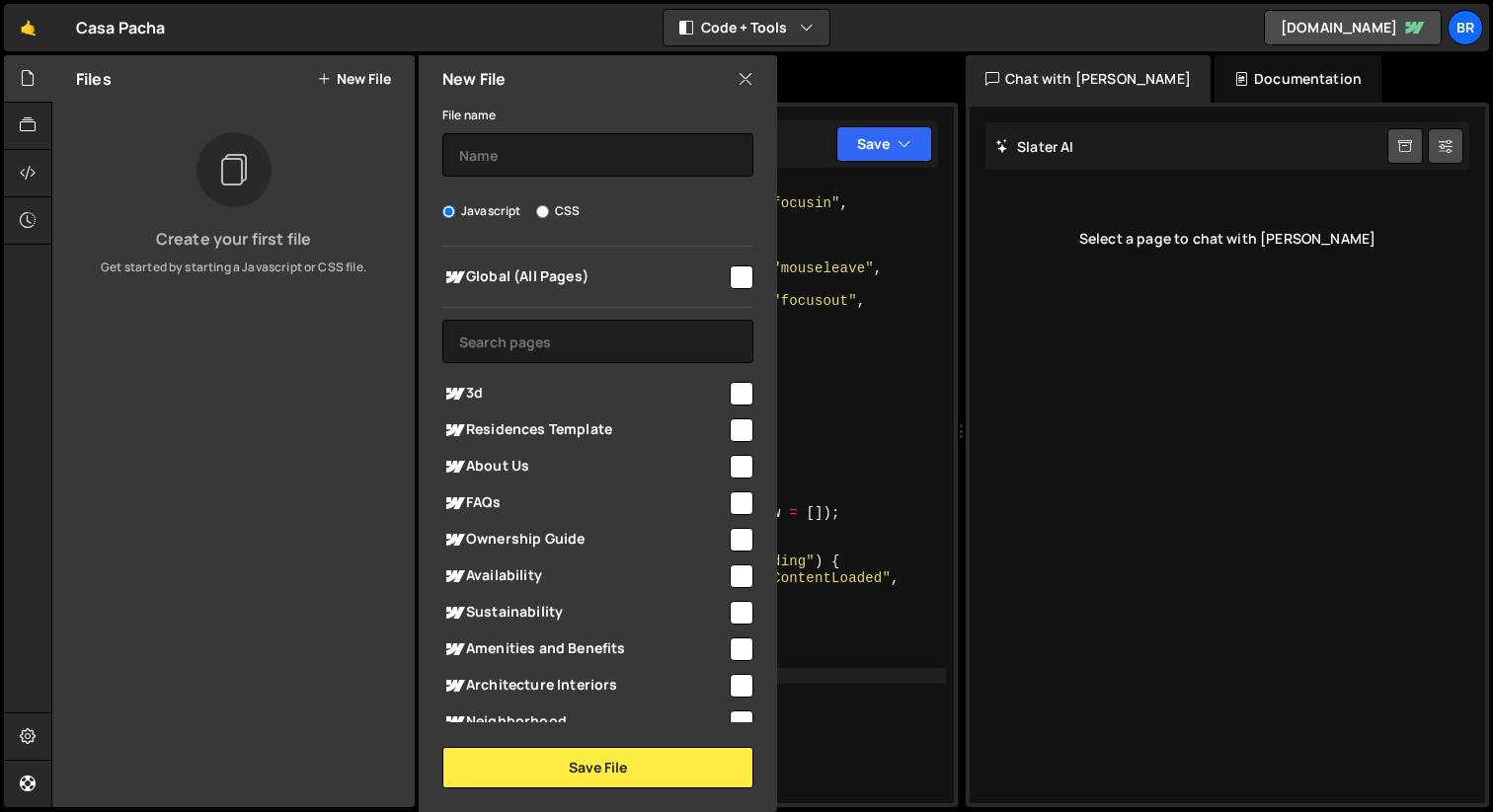
click at [729, 269] on input "checkbox" at bounding box center [741, 277] width 24 height 24
checkbox input "true"
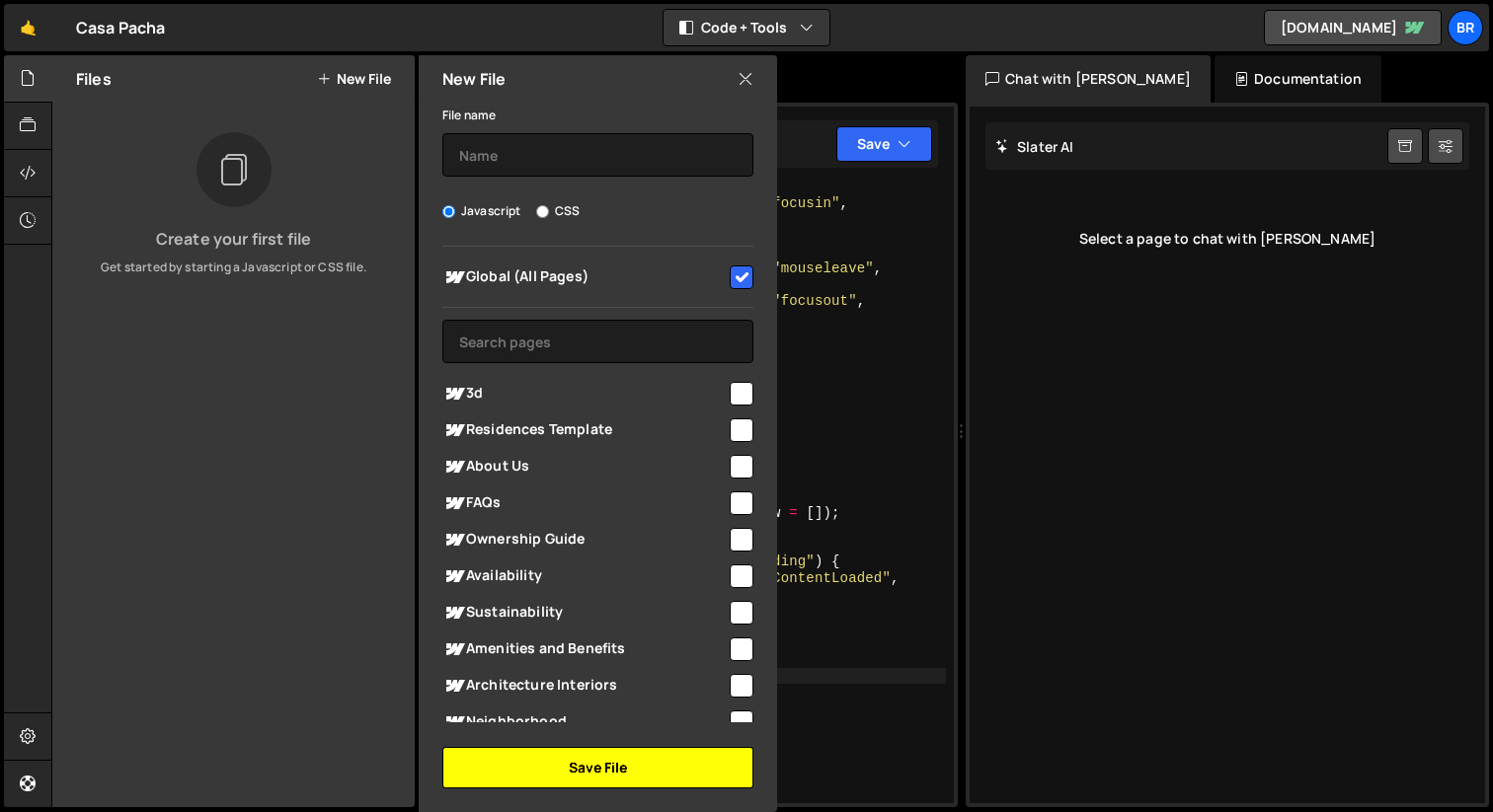
click at [615, 779] on button "Save File" at bounding box center [597, 767] width 311 height 42
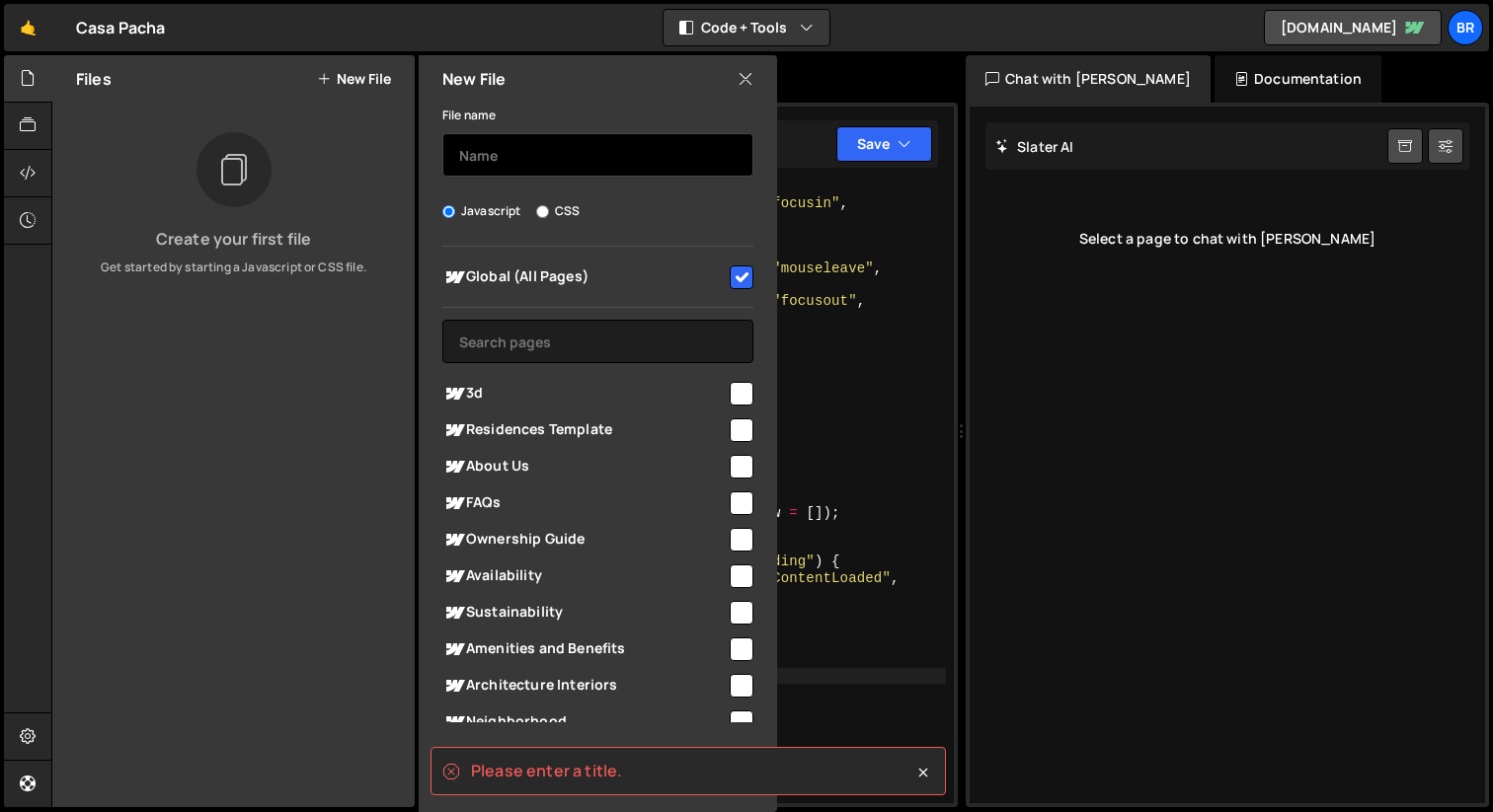
click at [544, 148] on input "text" at bounding box center [597, 155] width 311 height 44
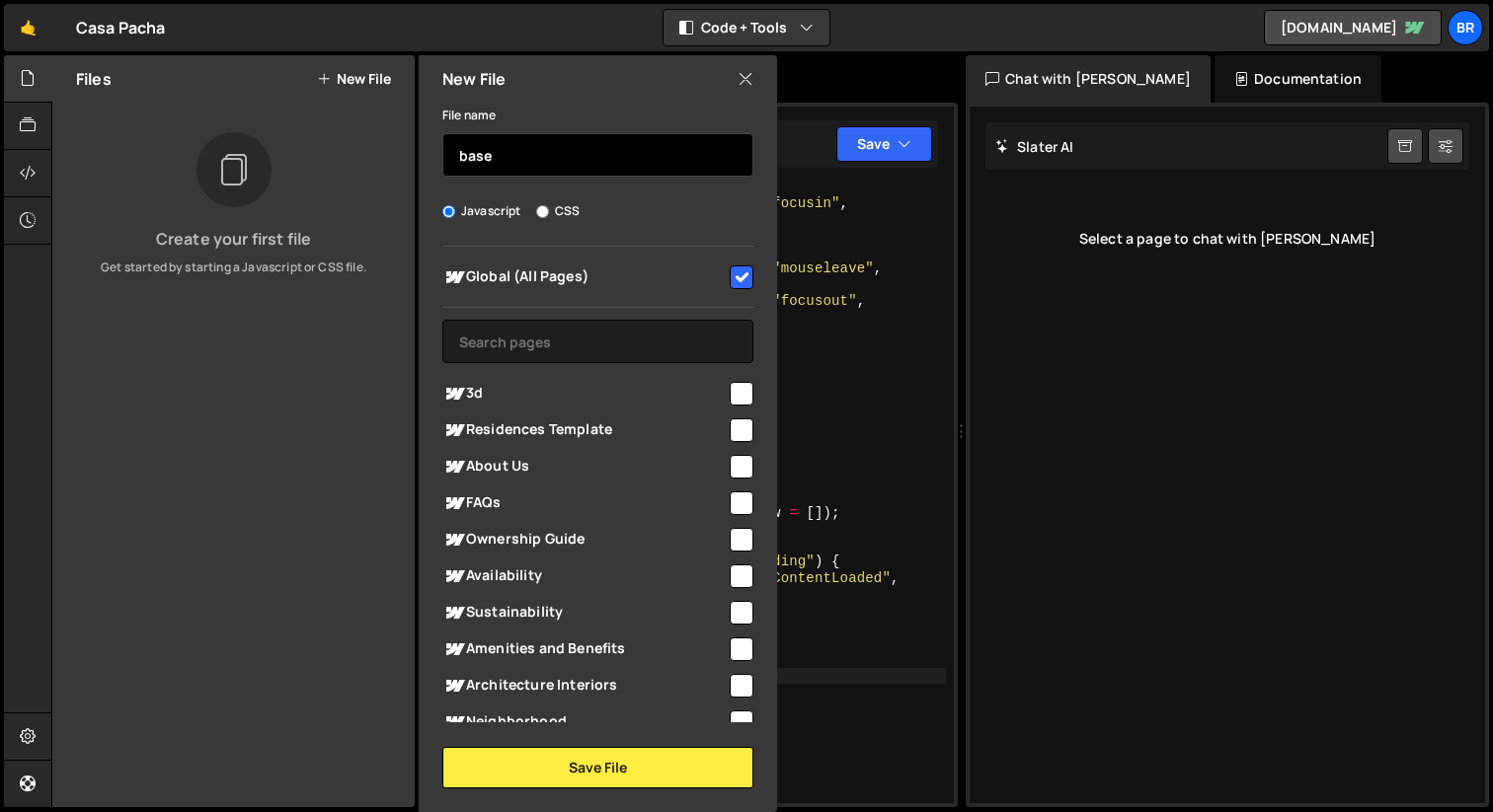
type input "base"
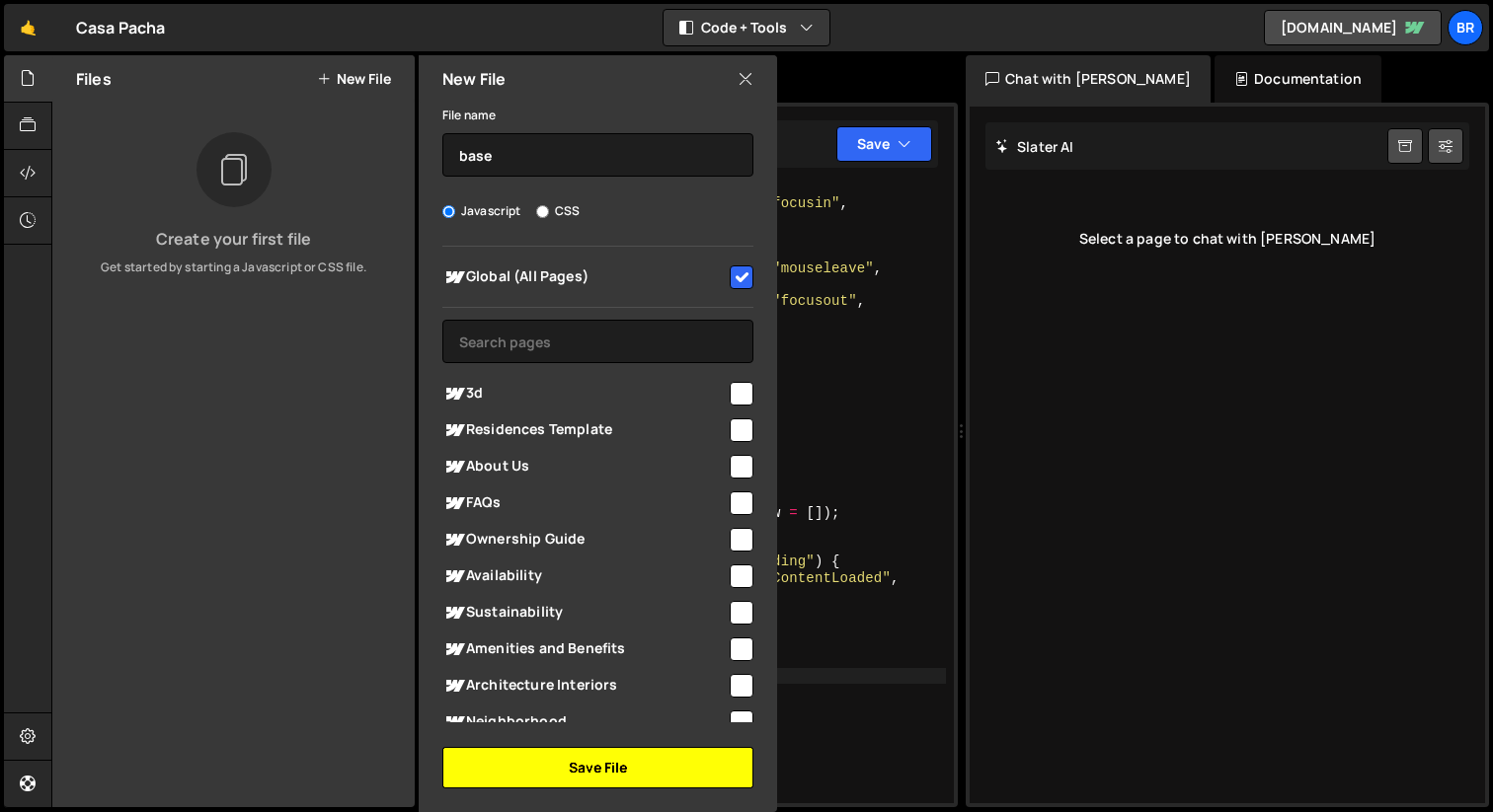
click at [587, 768] on button "Save File" at bounding box center [597, 767] width 311 height 42
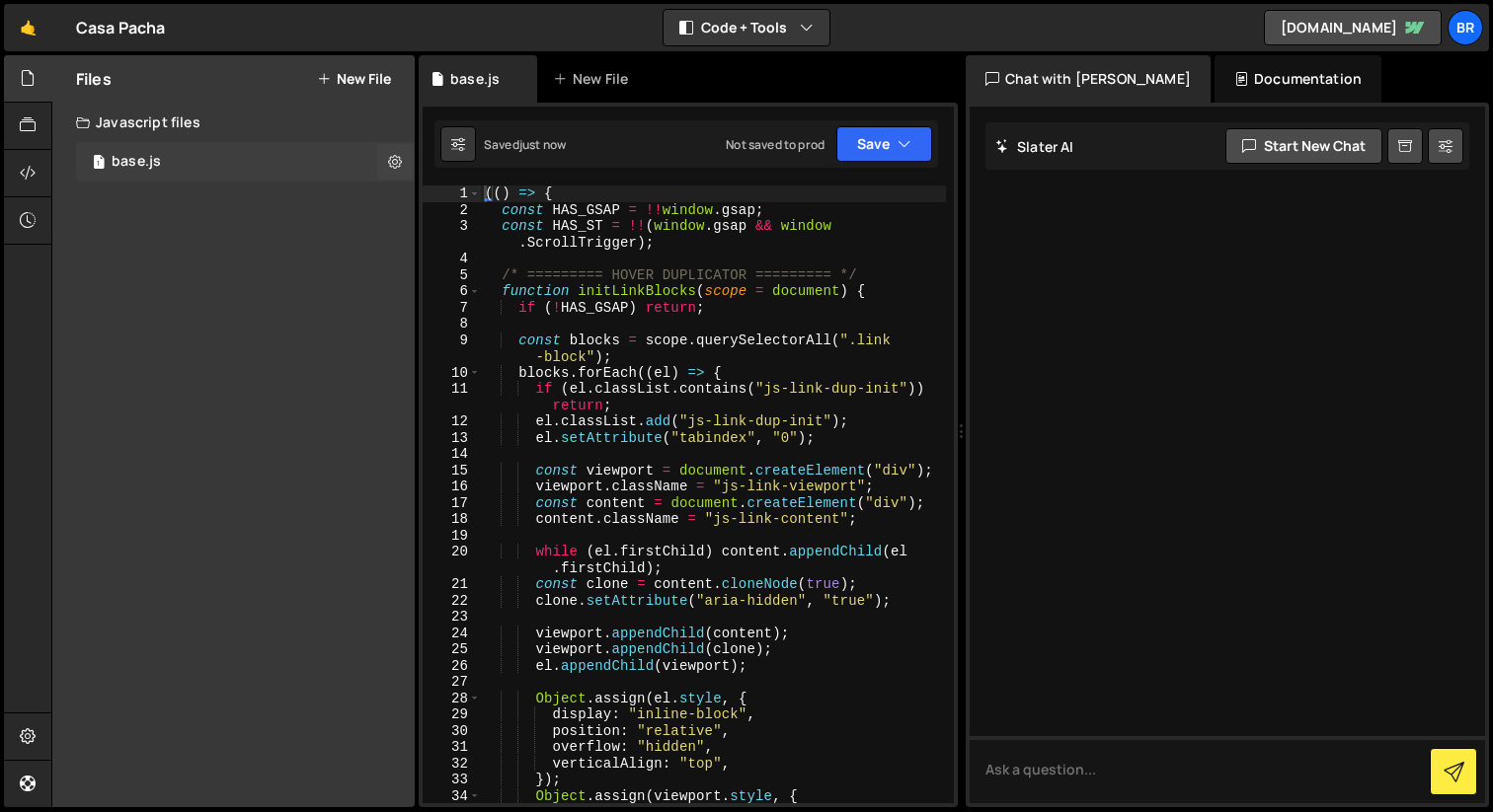
click at [228, 165] on div "1 base.js 0" at bounding box center [246, 161] width 339 height 40
click at [288, 150] on div "1 base.js 0" at bounding box center [246, 161] width 339 height 40
click at [867, 145] on button "Save" at bounding box center [884, 145] width 96 height 36
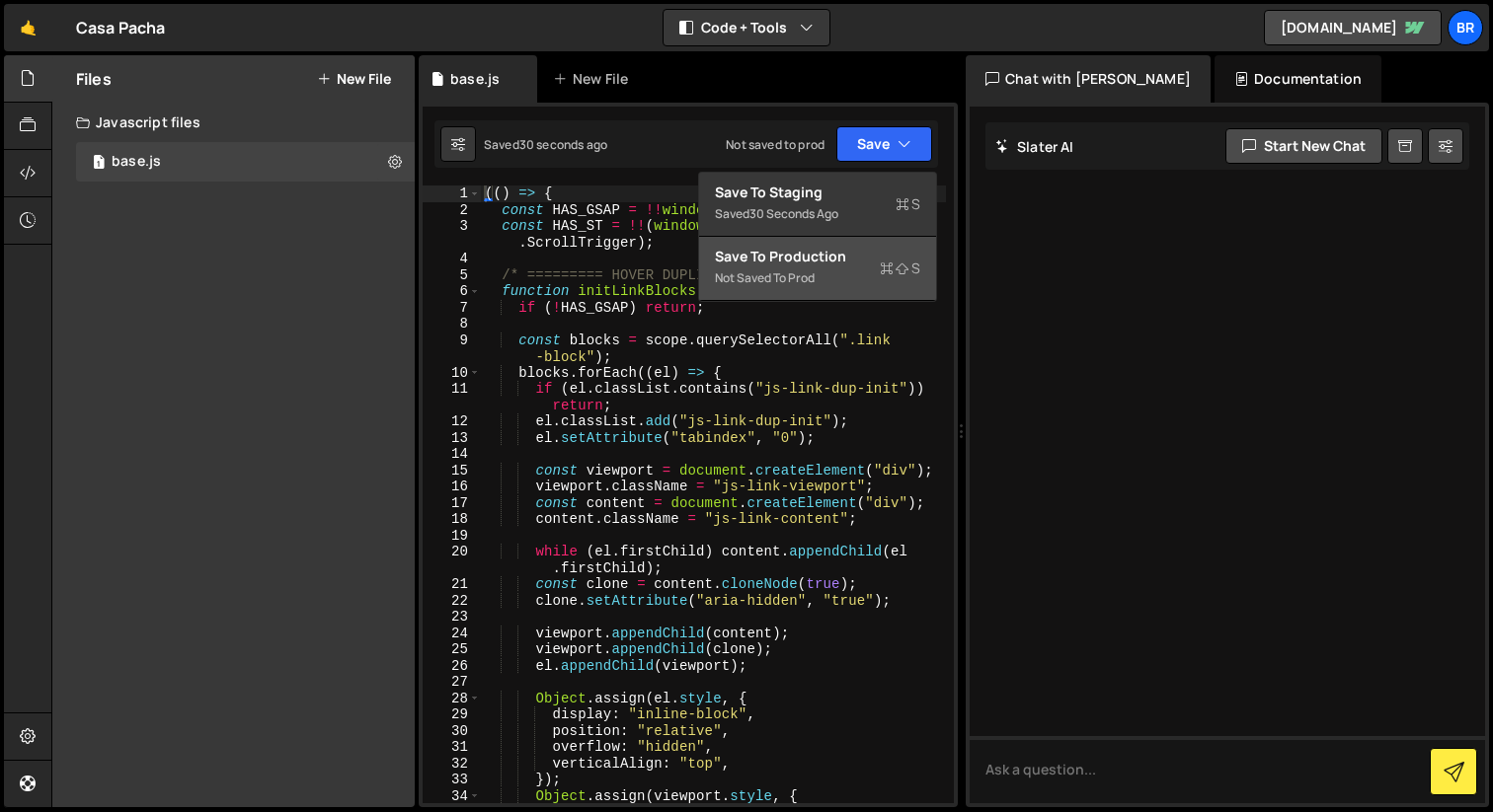
click at [773, 272] on div "Not saved to prod" at bounding box center [816, 278] width 205 height 24
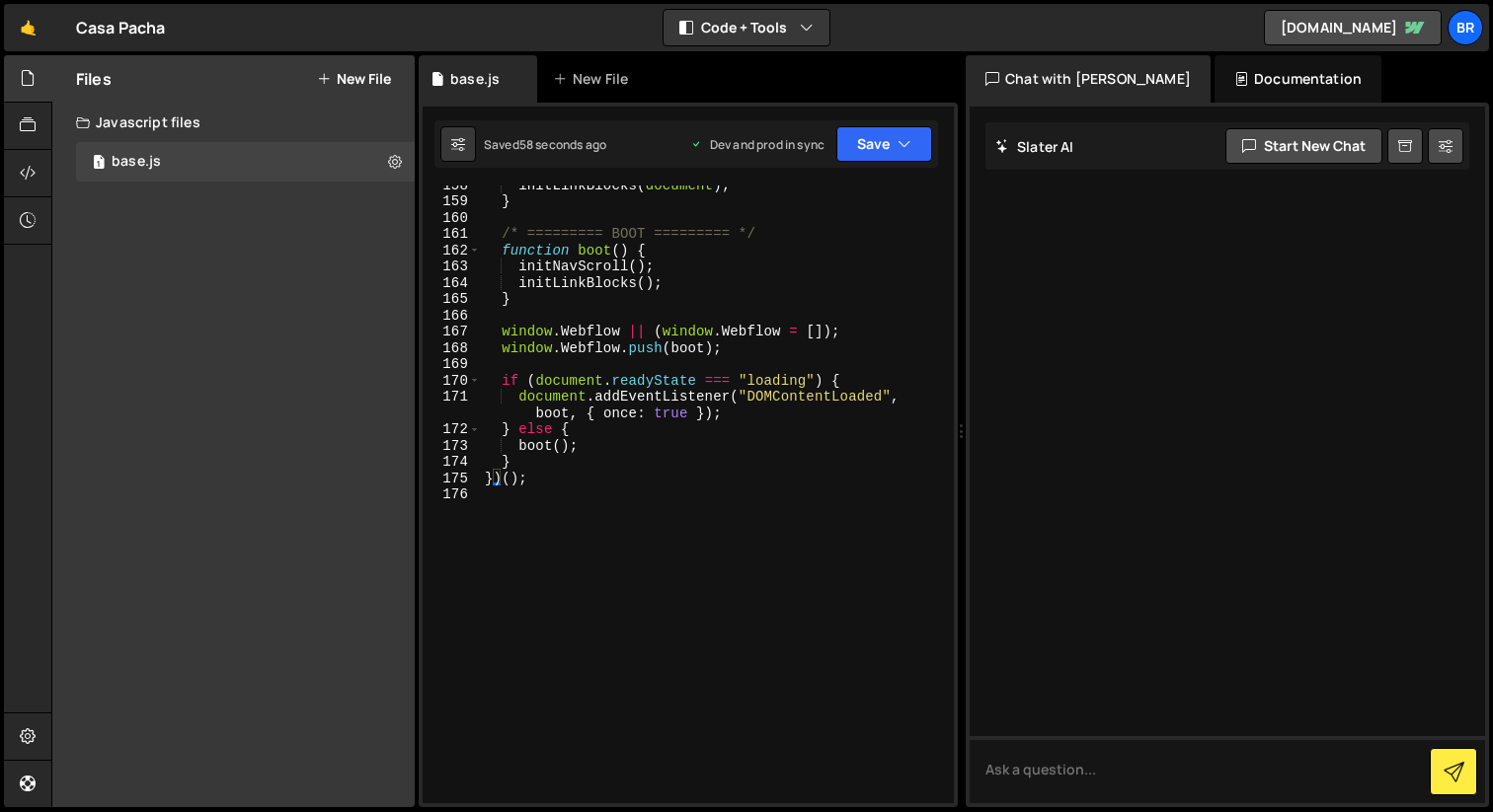
scroll to position [2825, 0]
click at [586, 507] on div "initLinkBlocks ( document ) ; } /* ========= BOOT ========= */ function boot ( …" at bounding box center [712, 501] width 465 height 651
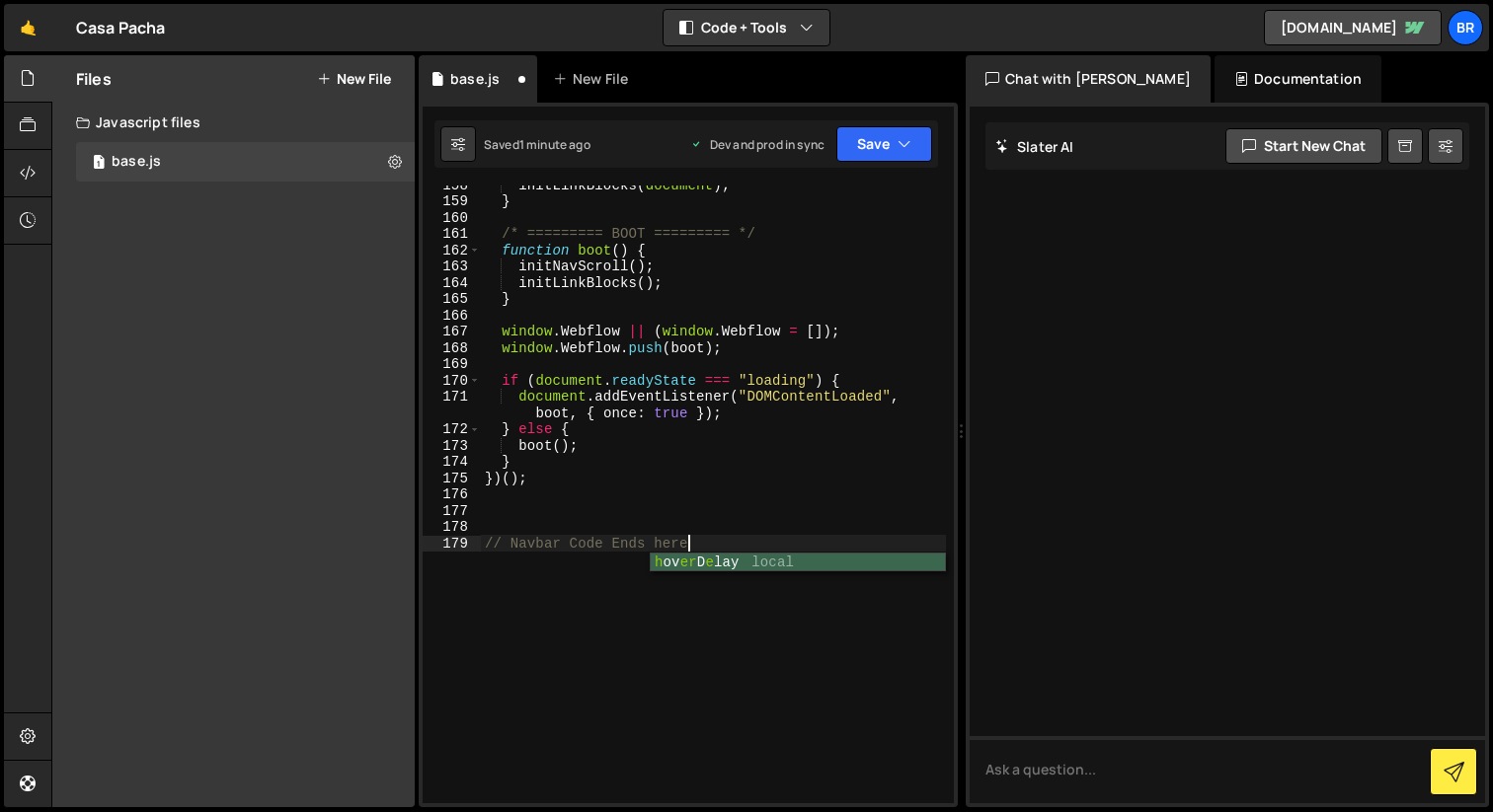
scroll to position [0, 13]
type textarea "// Navbar Code Ends here"
